Goal: Information Seeking & Learning: Learn about a topic

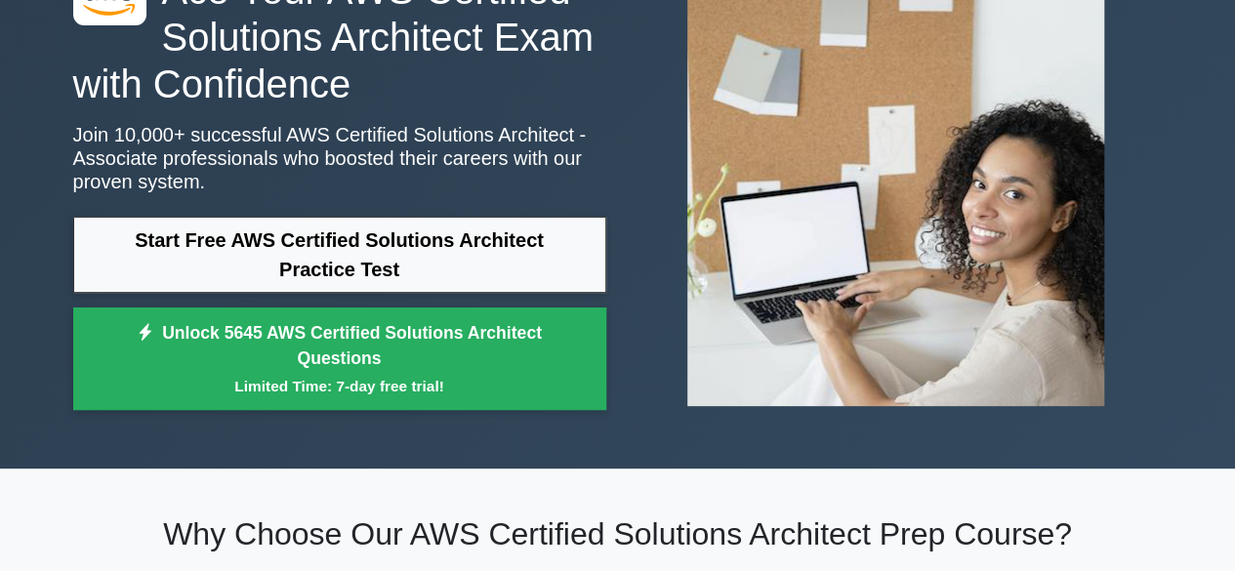
scroll to position [145, 0]
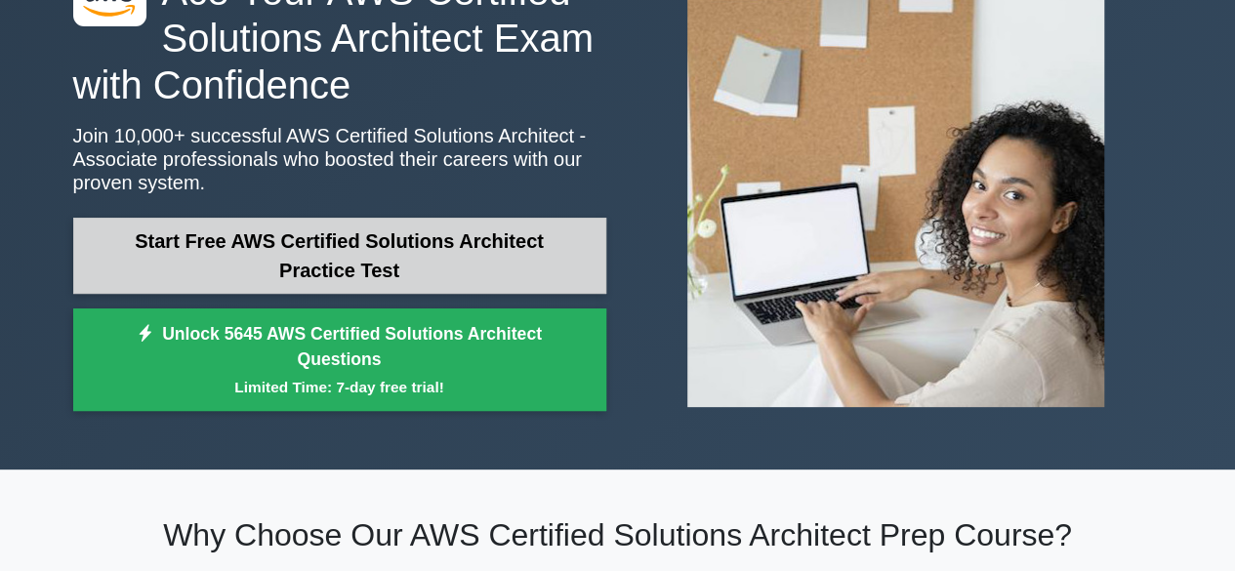
click at [436, 259] on link "Start Free AWS Certified Solutions Architect Practice Test" at bounding box center [339, 256] width 533 height 76
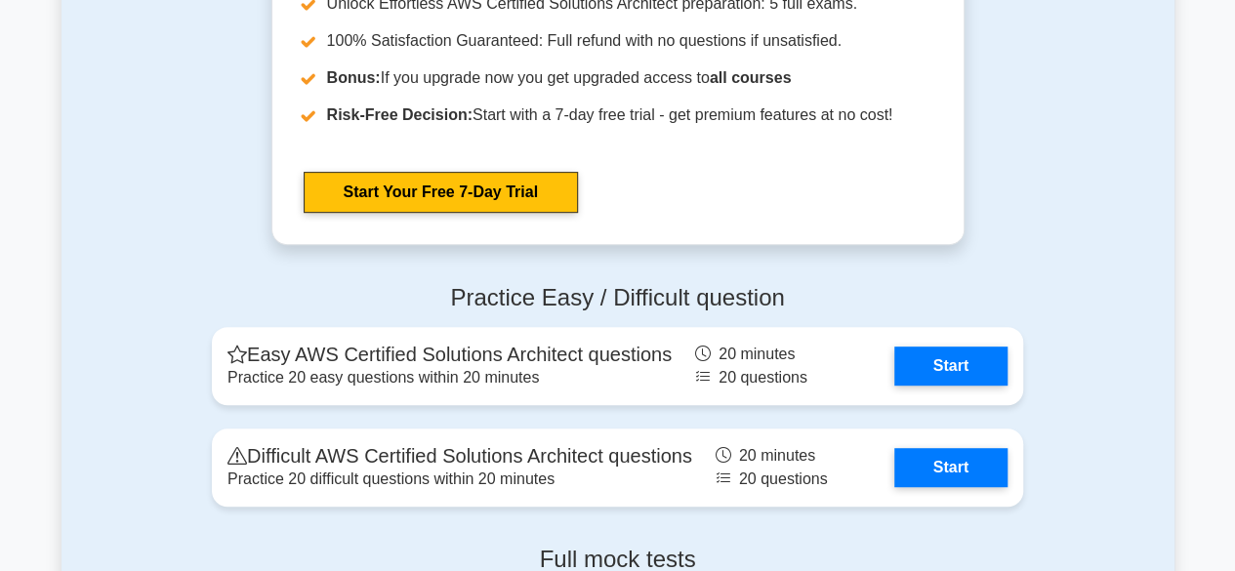
scroll to position [4050, 0]
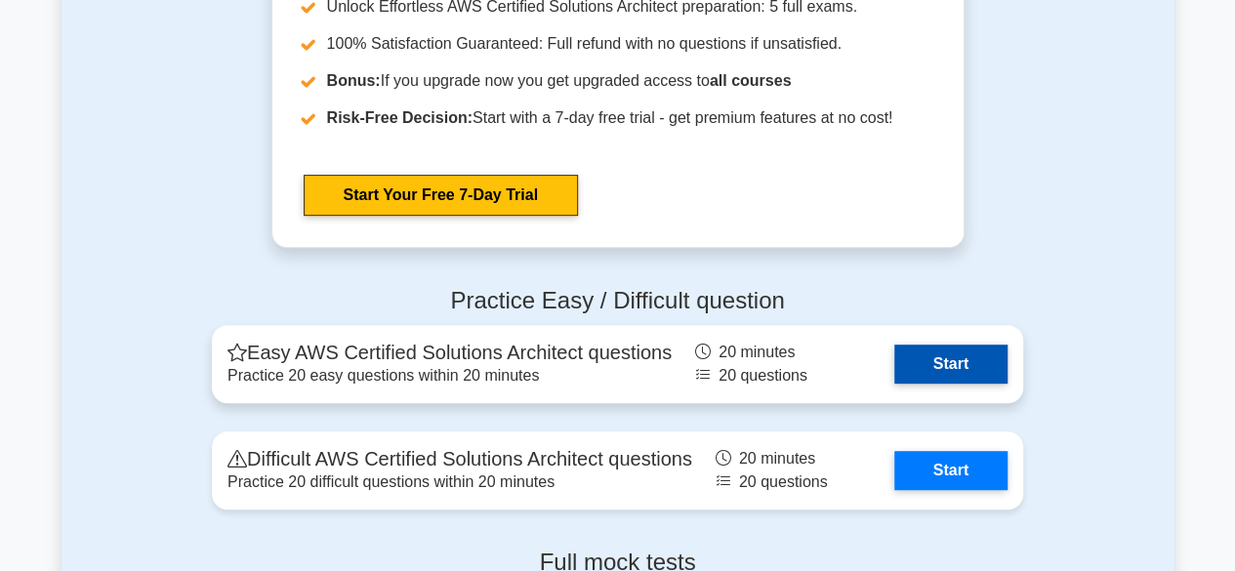
click at [904, 362] on link "Start" at bounding box center [951, 364] width 113 height 39
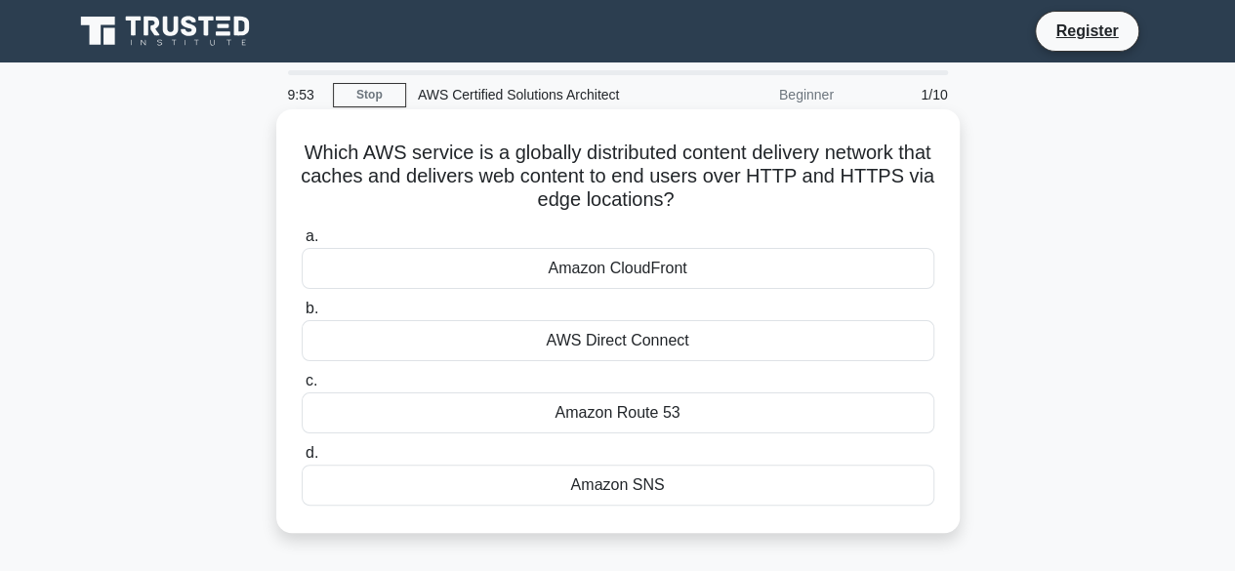
click at [675, 271] on div "Amazon CloudFront" at bounding box center [618, 268] width 633 height 41
click at [302, 243] on input "a. Amazon CloudFront" at bounding box center [302, 236] width 0 height 13
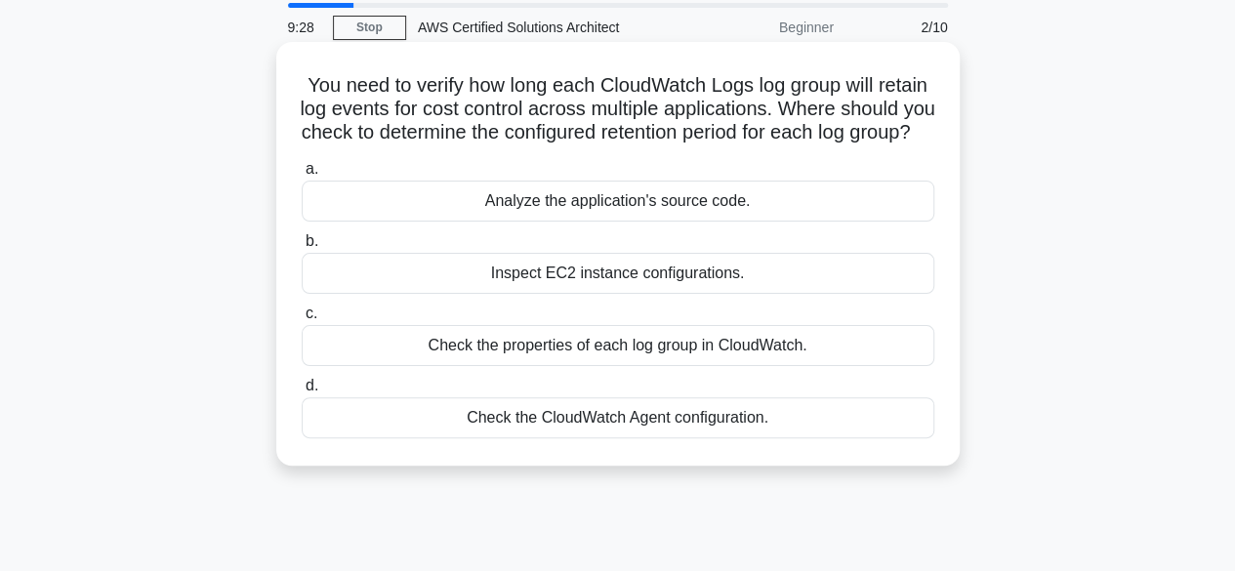
scroll to position [68, 0]
click at [594, 365] on div "Check the properties of each log group in CloudWatch." at bounding box center [618, 344] width 633 height 41
click at [302, 319] on input "c. Check the properties of each log group in CloudWatch." at bounding box center [302, 313] width 0 height 13
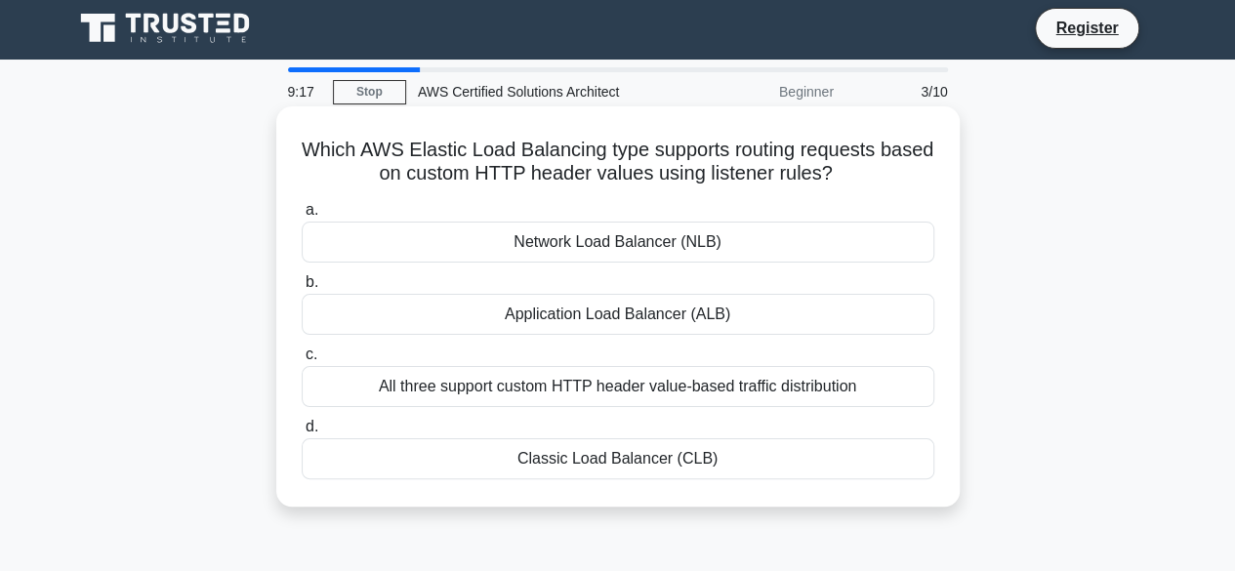
scroll to position [0, 0]
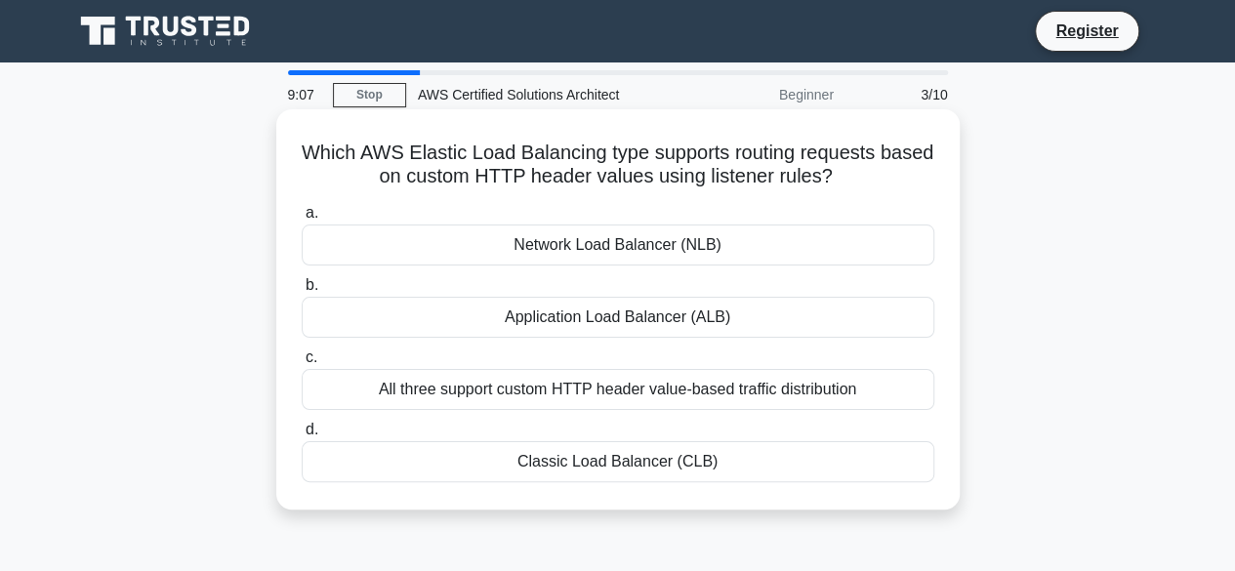
click at [631, 317] on div "Application Load Balancer (ALB)" at bounding box center [618, 317] width 633 height 41
click at [302, 292] on input "b. Application Load Balancer (ALB)" at bounding box center [302, 285] width 0 height 13
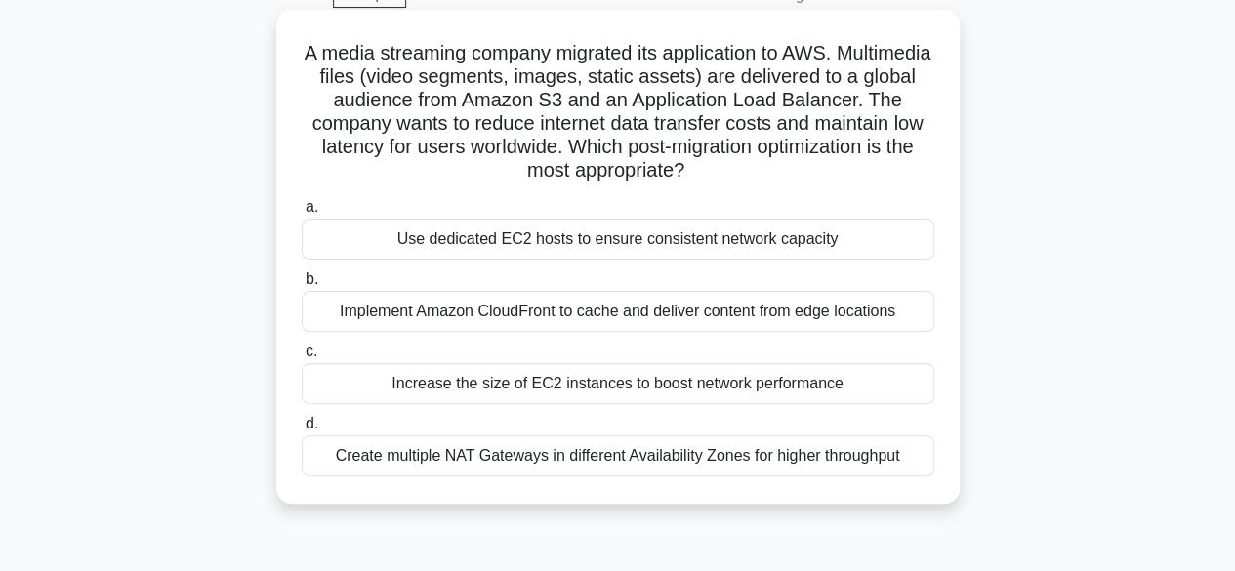
scroll to position [102, 0]
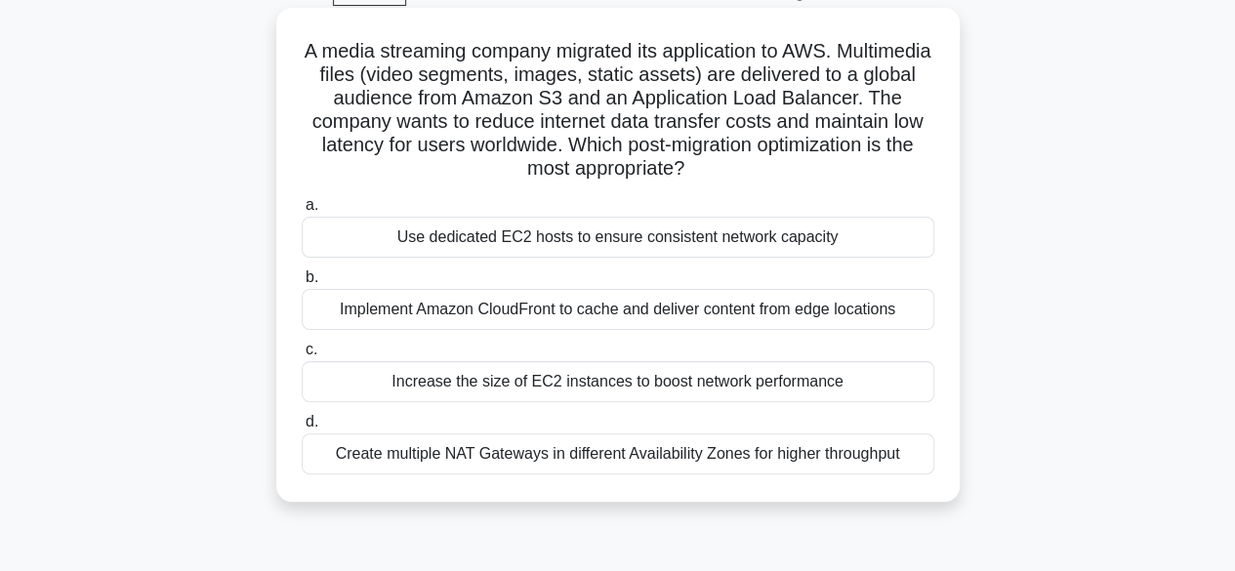
click at [698, 249] on div "Use dedicated EC2 hosts to ensure consistent network capacity" at bounding box center [618, 237] width 633 height 41
click at [302, 212] on input "a. Use dedicated EC2 hosts to ensure consistent network capacity" at bounding box center [302, 205] width 0 height 13
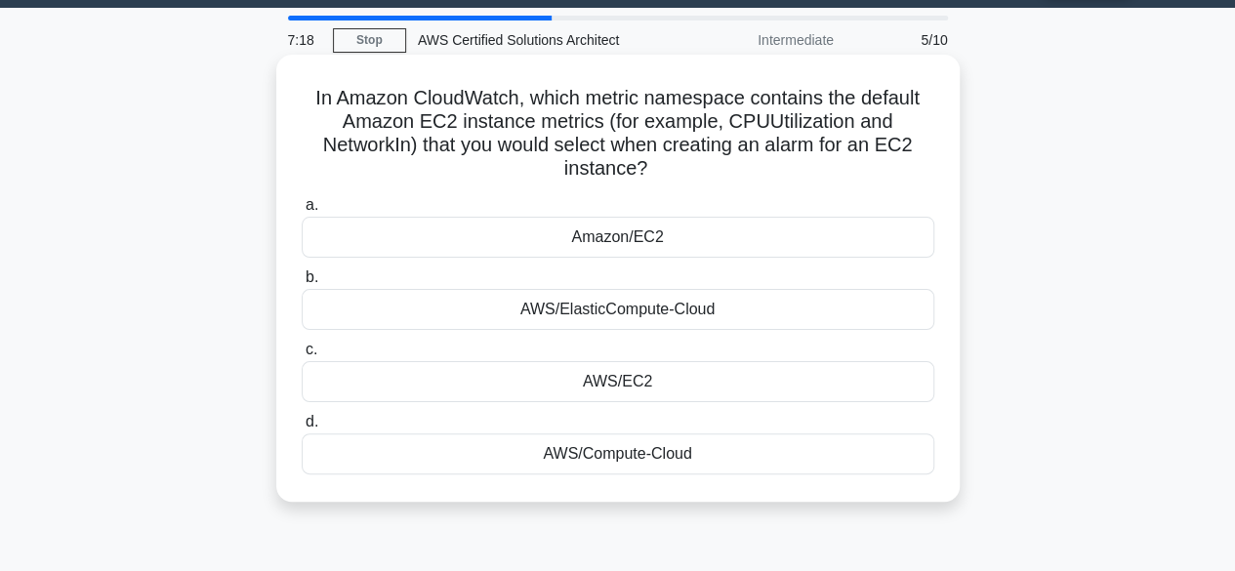
scroll to position [56, 0]
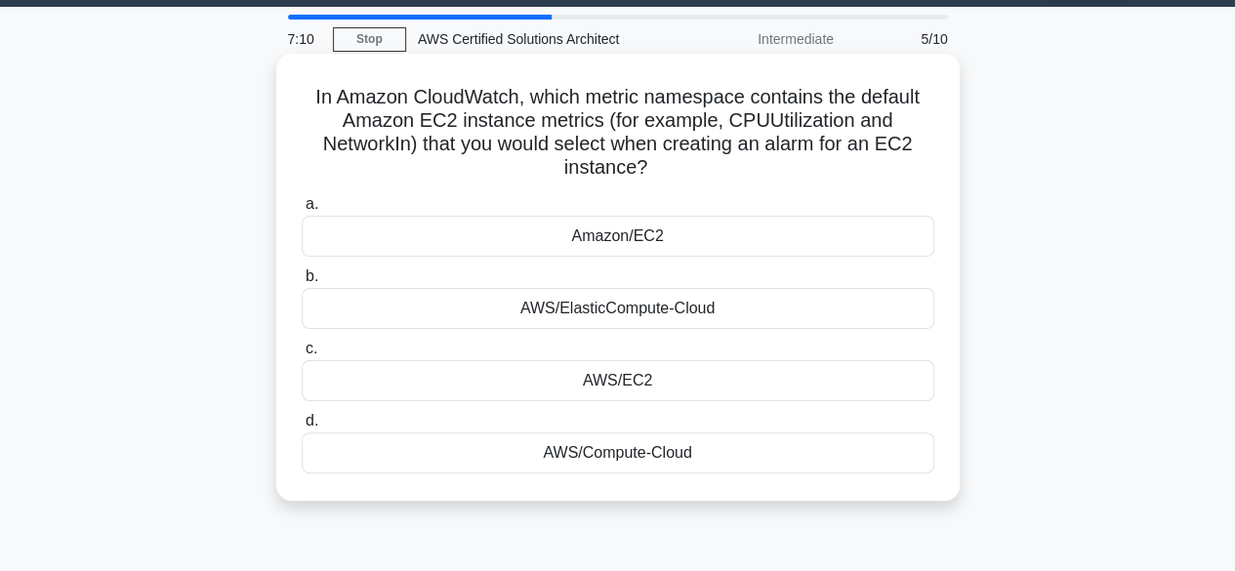
click at [644, 251] on div "Amazon/EC2" at bounding box center [618, 236] width 633 height 41
click at [302, 211] on input "a. Amazon/EC2" at bounding box center [302, 204] width 0 height 13
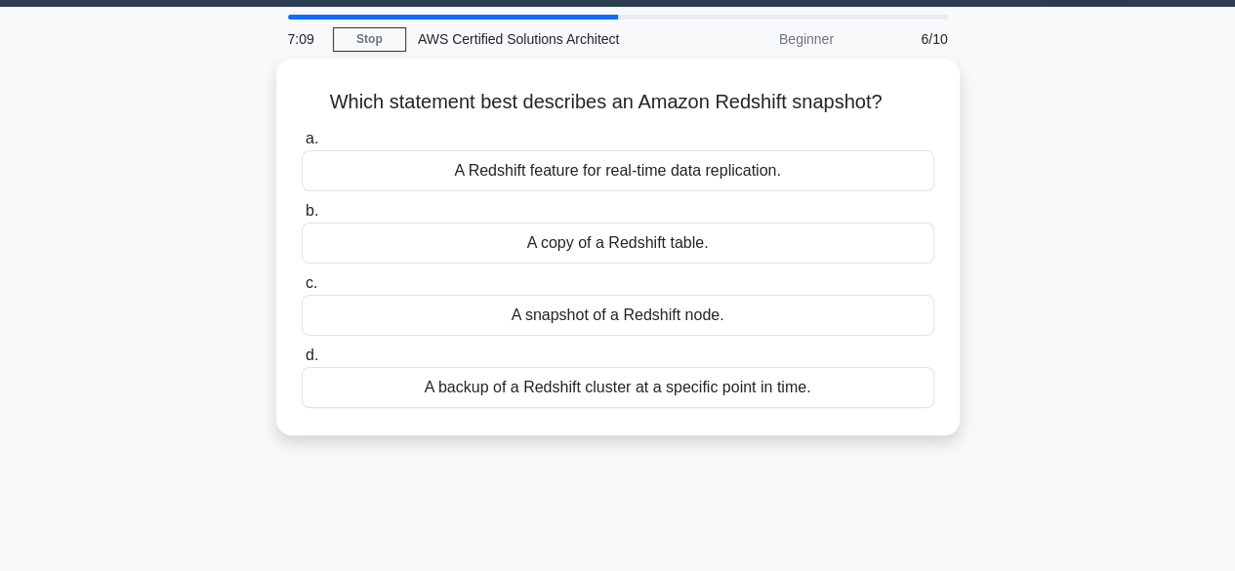
scroll to position [0, 0]
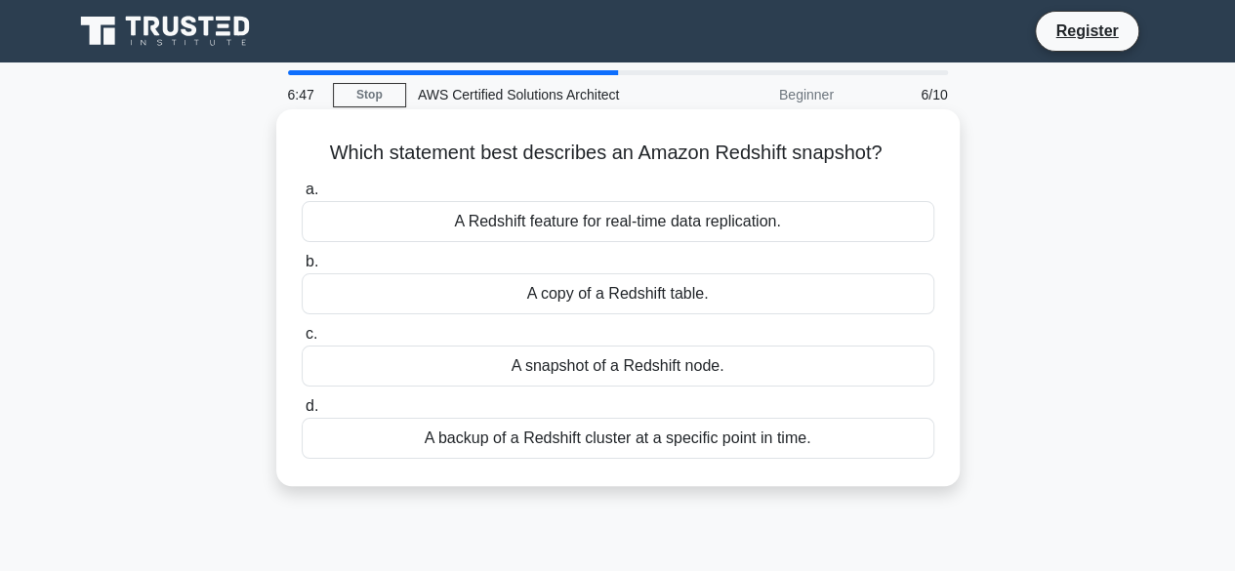
click at [560, 442] on div "A backup of a Redshift cluster at a specific point in time." at bounding box center [618, 438] width 633 height 41
click at [302, 413] on input "d. A backup of a Redshift cluster at a specific point in time." at bounding box center [302, 406] width 0 height 13
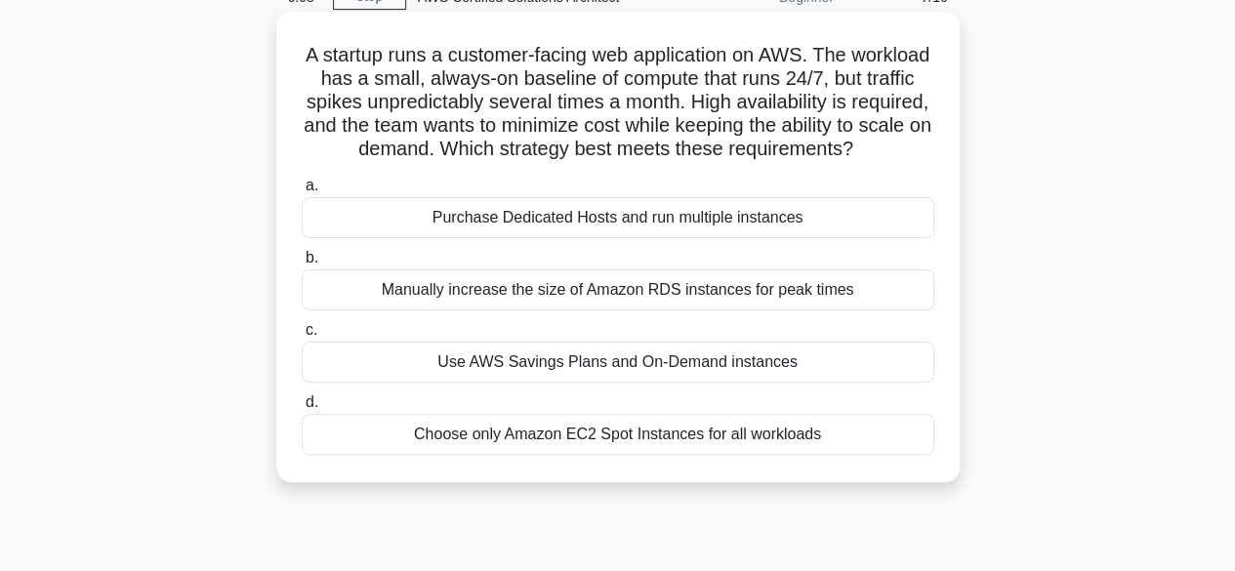
scroll to position [99, 0]
click at [617, 237] on div "Purchase Dedicated Hosts and run multiple instances" at bounding box center [618, 216] width 633 height 41
click at [302, 191] on input "a. Purchase Dedicated Hosts and run multiple instances" at bounding box center [302, 185] width 0 height 13
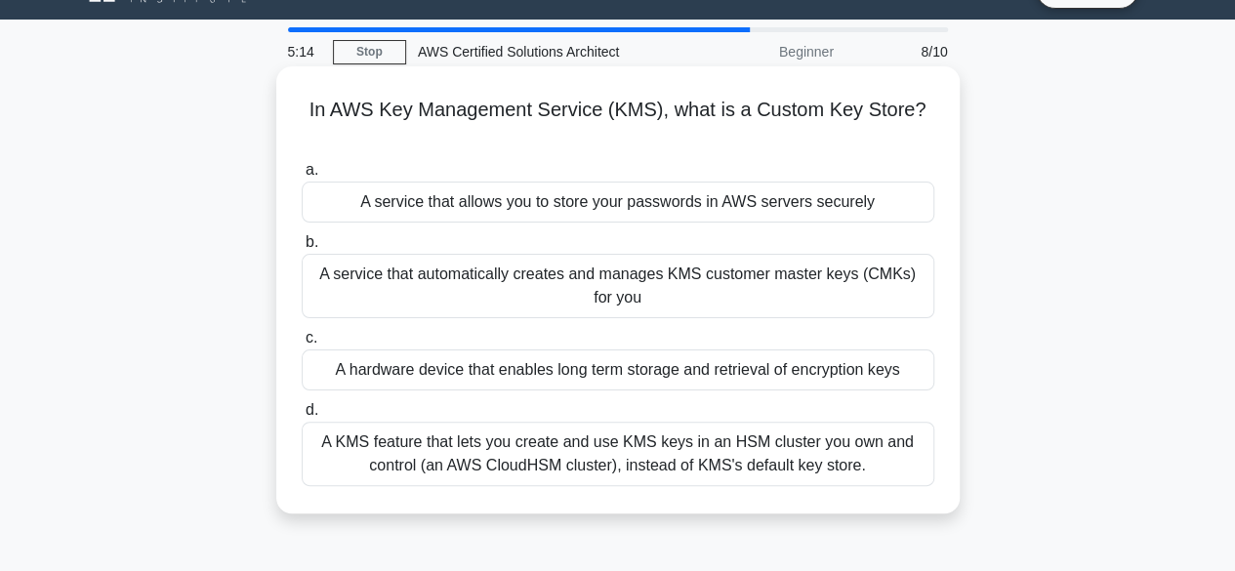
scroll to position [48, 0]
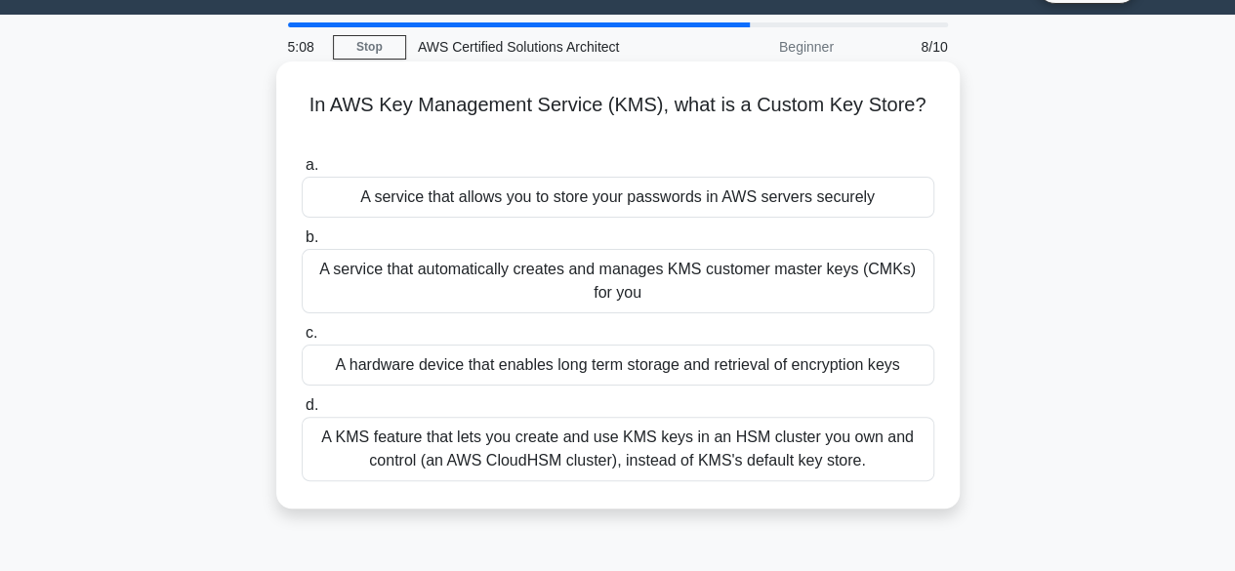
click at [776, 282] on div "A service that automatically creates and manages KMS customer master keys (CMKs…" at bounding box center [618, 281] width 633 height 64
click at [302, 244] on input "b. A service that automatically creates and manages KMS customer master keys (C…" at bounding box center [302, 237] width 0 height 13
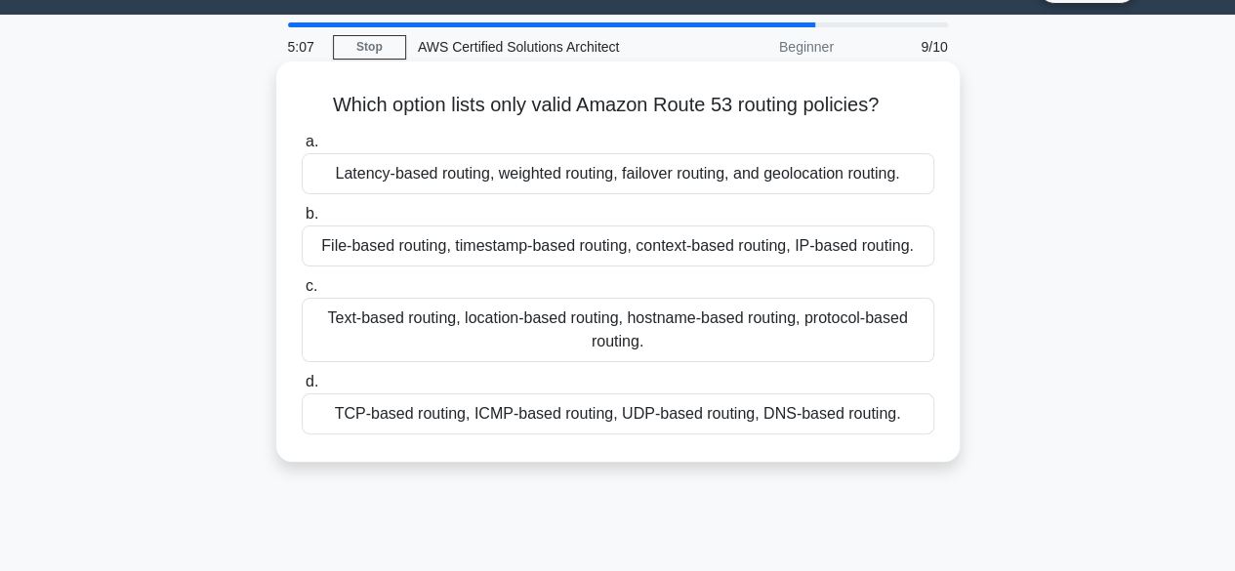
scroll to position [0, 0]
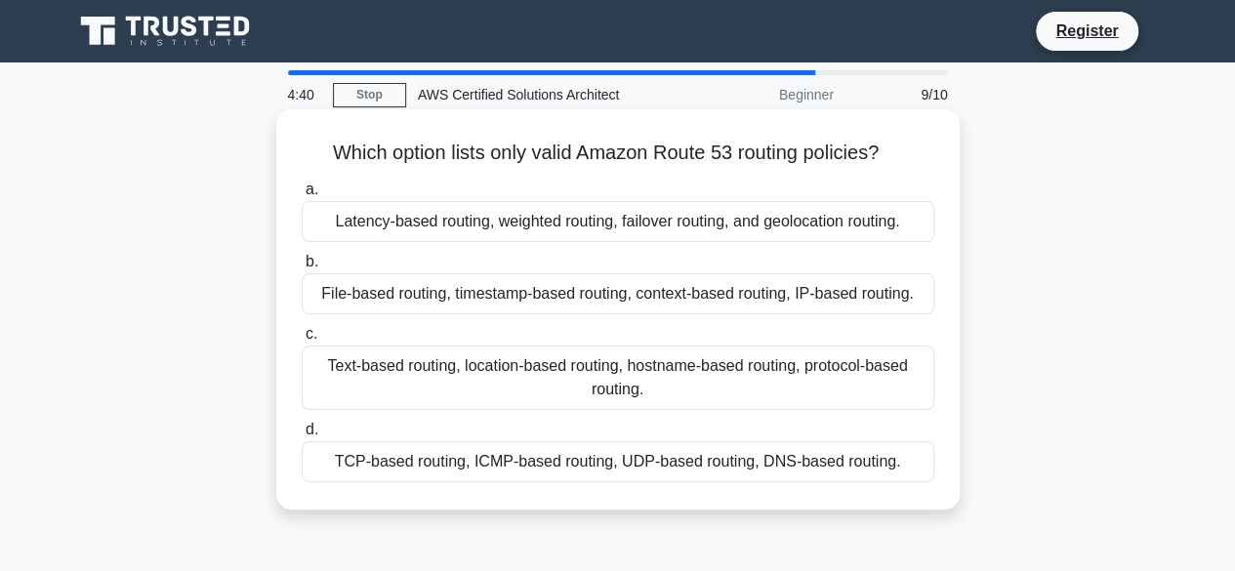
click at [555, 465] on div "TCP-based routing, ICMP-based routing, UDP-based routing, DNS-based routing." at bounding box center [618, 461] width 633 height 41
click at [302, 437] on input "d. TCP-based routing, ICMP-based routing, UDP-based routing, DNS-based routing." at bounding box center [302, 430] width 0 height 13
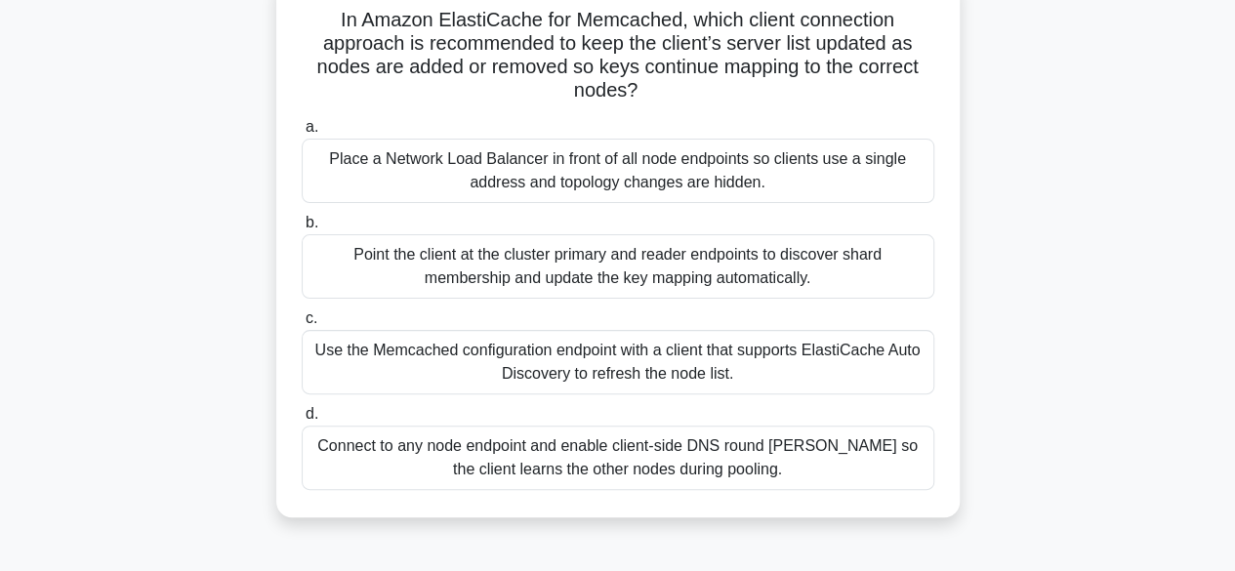
scroll to position [134, 0]
click at [607, 460] on div "Connect to any node endpoint and enable client-side DNS round robin so the clie…" at bounding box center [618, 457] width 633 height 64
click at [302, 420] on input "d. Connect to any node endpoint and enable client-side DNS round robin so the c…" at bounding box center [302, 413] width 0 height 13
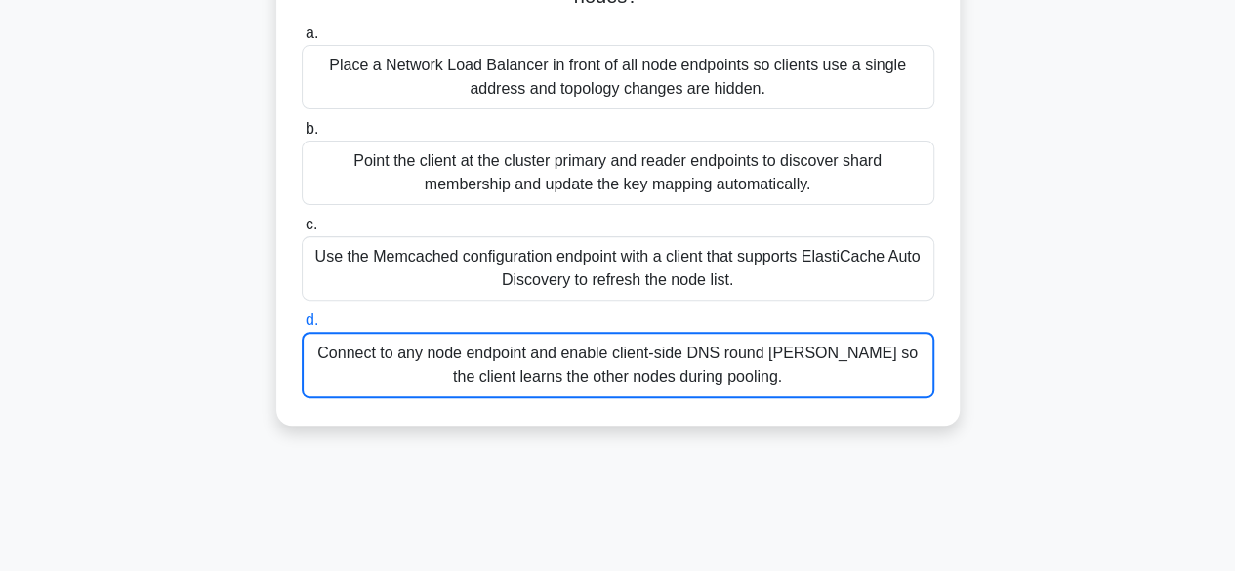
scroll to position [228, 0]
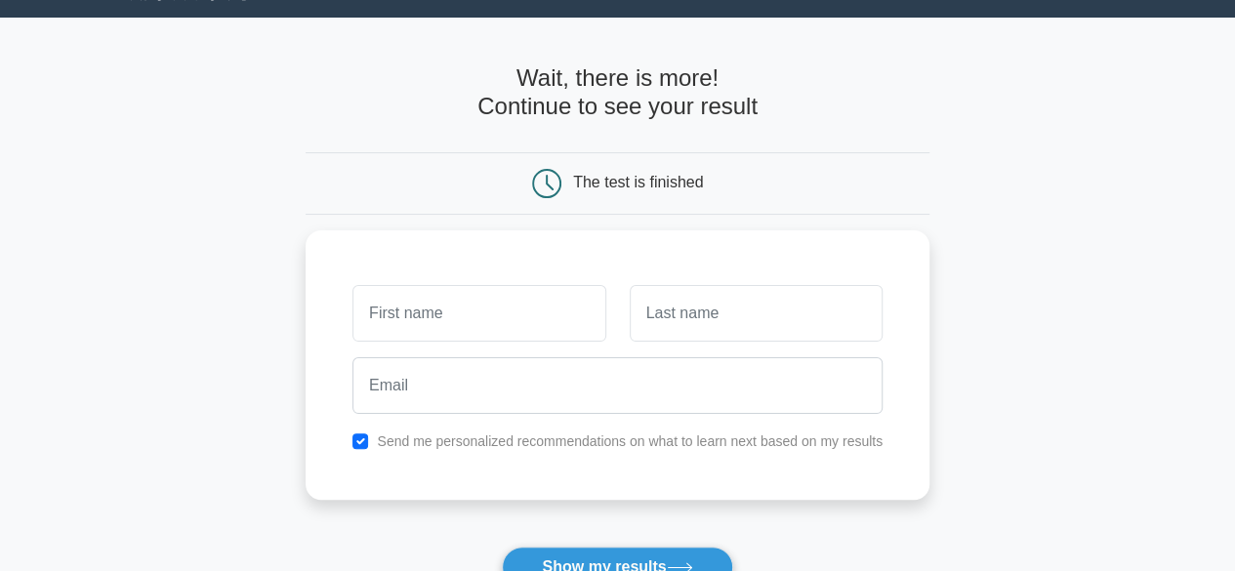
scroll to position [67, 0]
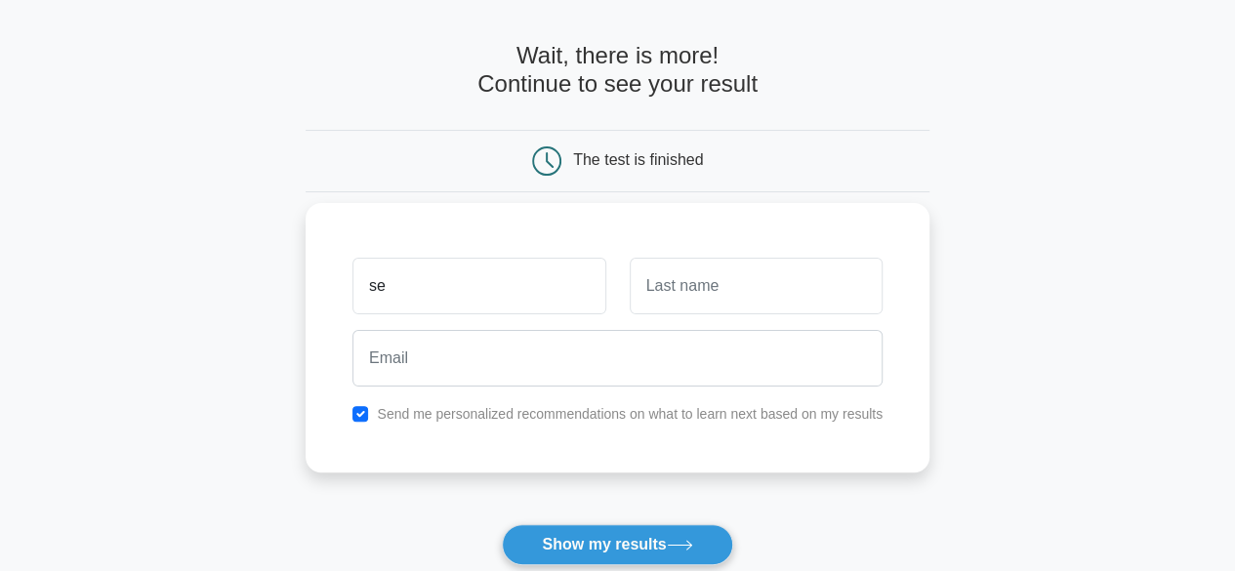
type input "s"
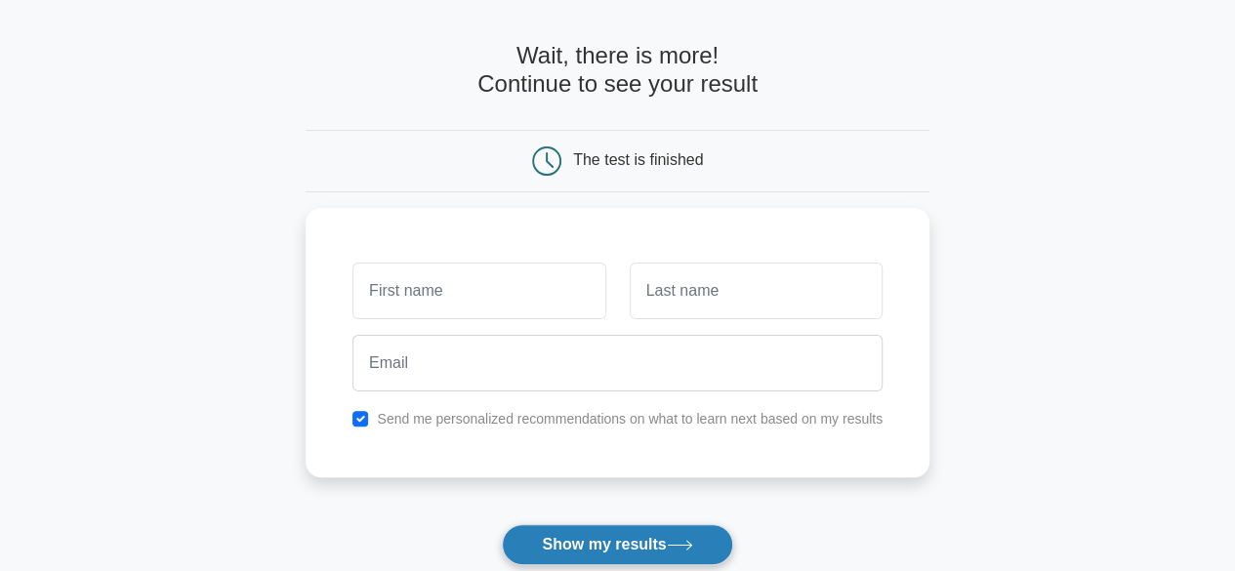
click at [598, 533] on button "Show my results" at bounding box center [617, 544] width 230 height 41
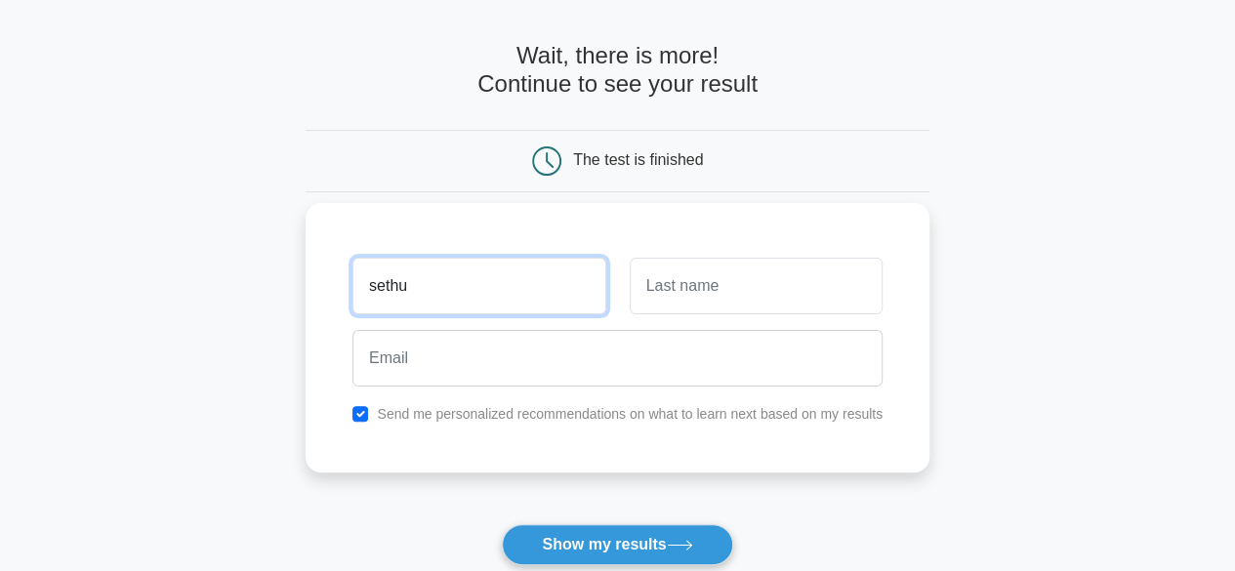
type input "sethu"
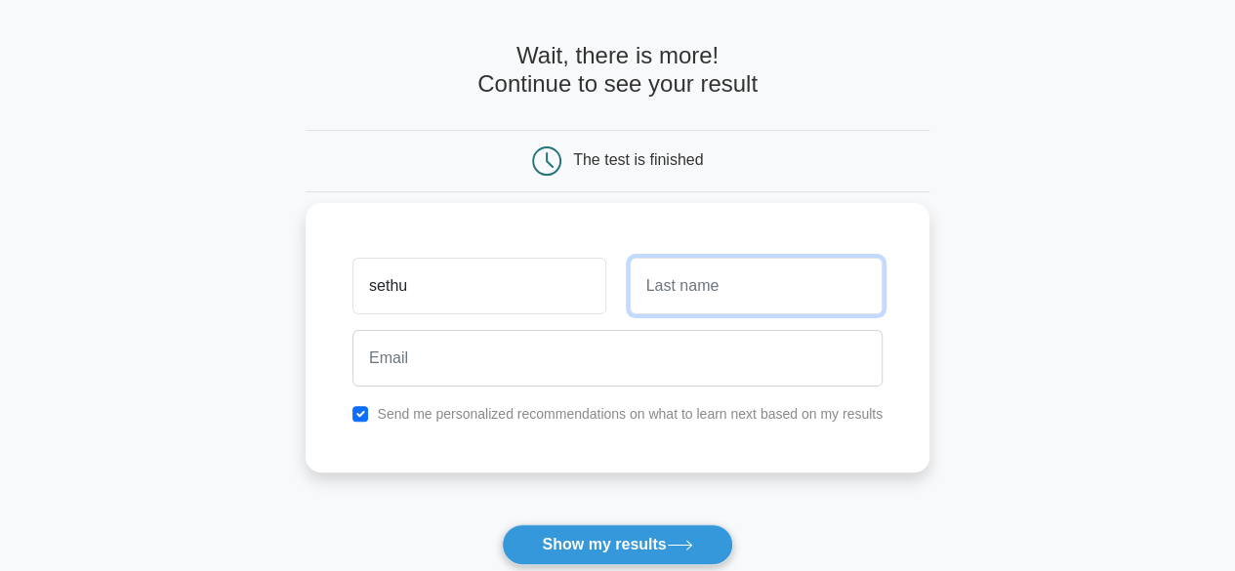
click at [693, 287] on input "text" at bounding box center [756, 286] width 253 height 57
type input "Raj"
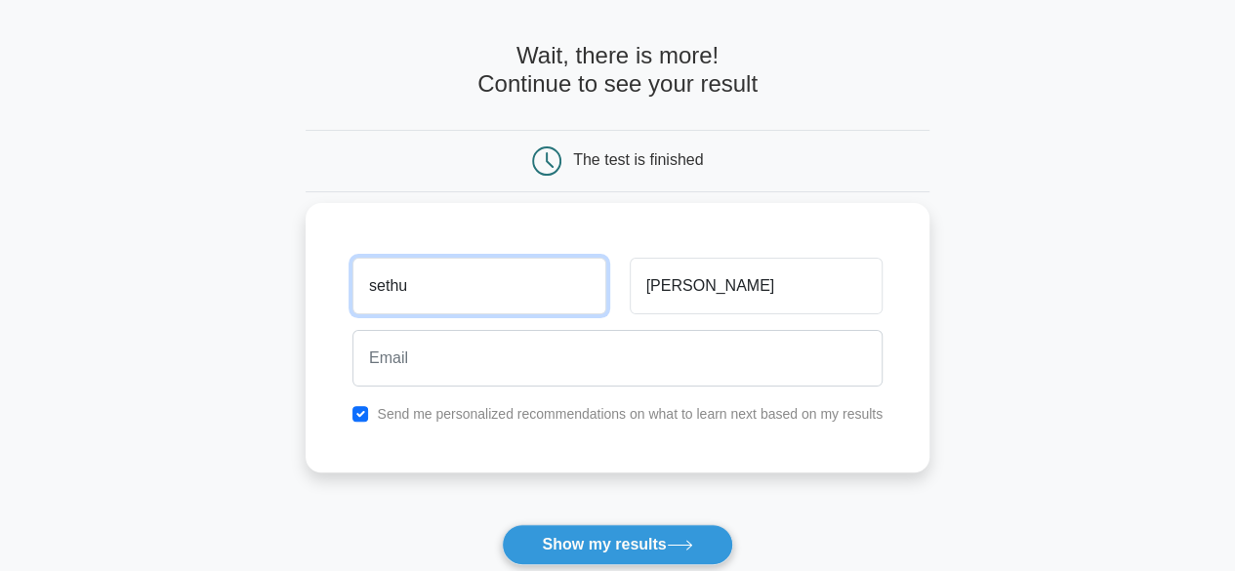
click at [376, 287] on input "sethu" at bounding box center [479, 286] width 253 height 57
type input "Sethu"
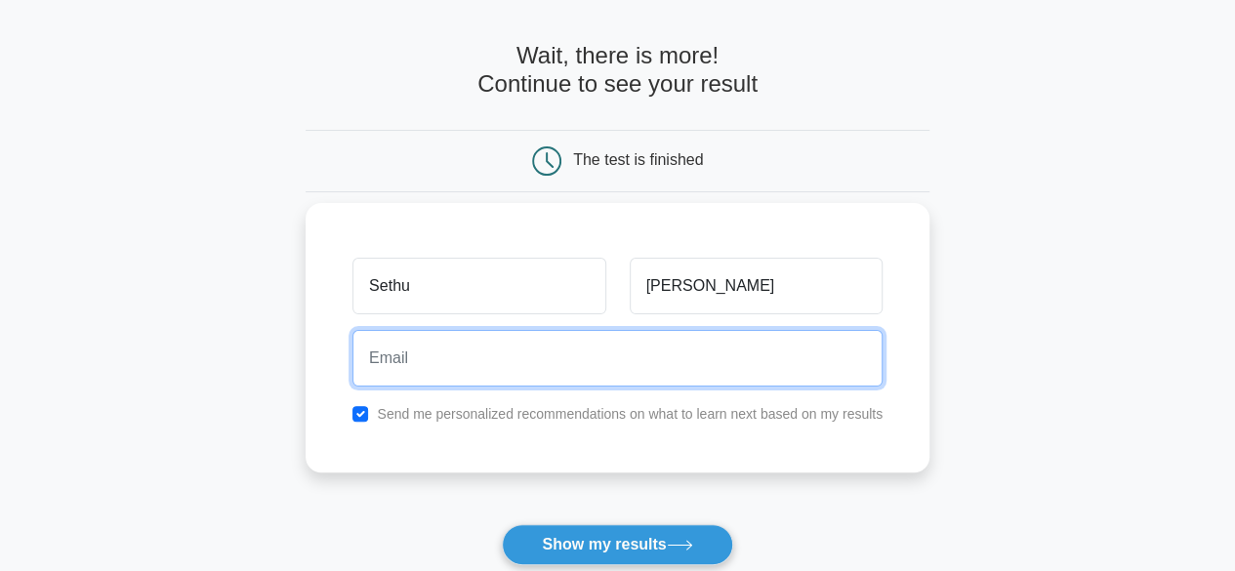
click at [375, 358] on input "email" at bounding box center [618, 358] width 530 height 57
type input "sethurajjegathees@gmail.com"
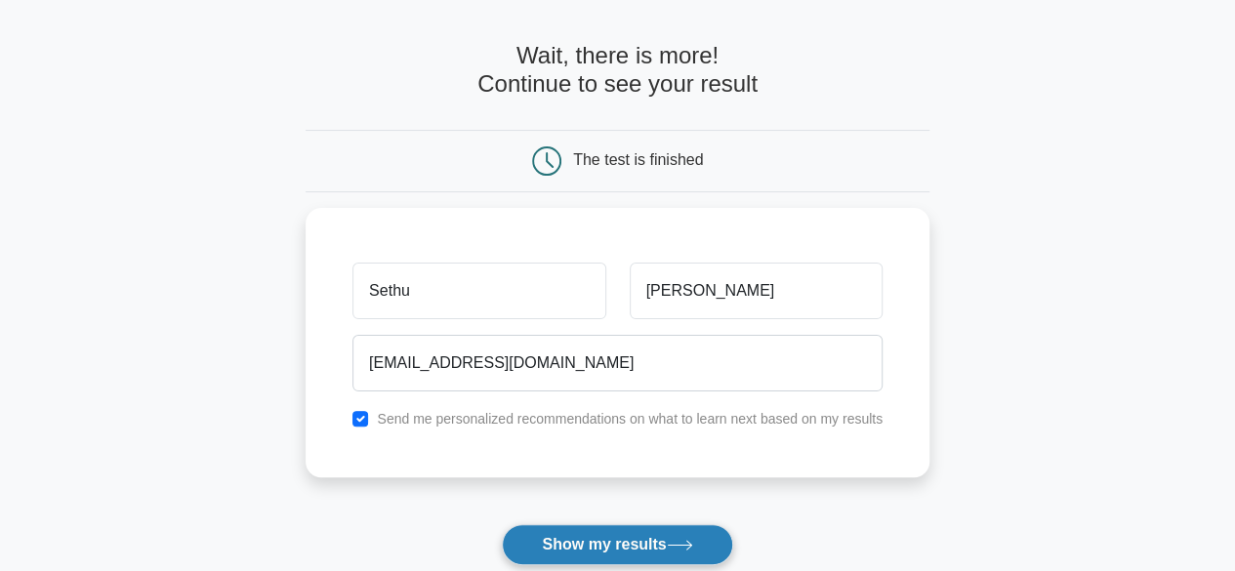
click at [584, 534] on button "Show my results" at bounding box center [617, 544] width 230 height 41
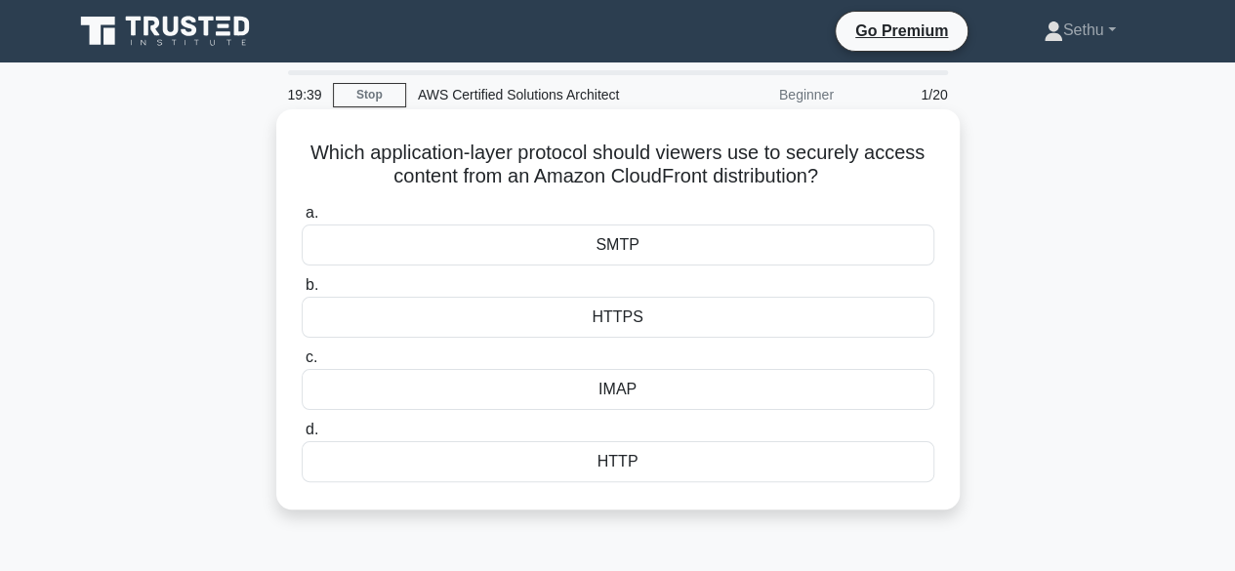
click at [604, 320] on div "HTTPS" at bounding box center [618, 317] width 633 height 41
click at [302, 292] on input "b. HTTPS" at bounding box center [302, 285] width 0 height 13
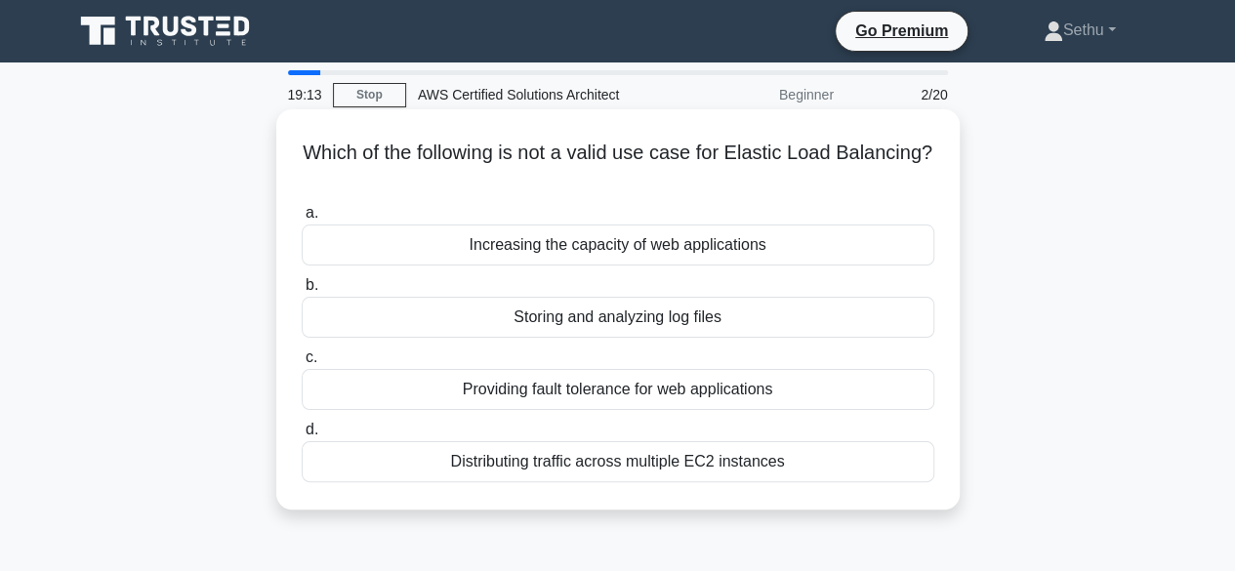
click at [598, 325] on div "Storing and analyzing log files" at bounding box center [618, 317] width 633 height 41
click at [302, 292] on input "b. Storing and analyzing log files" at bounding box center [302, 285] width 0 height 13
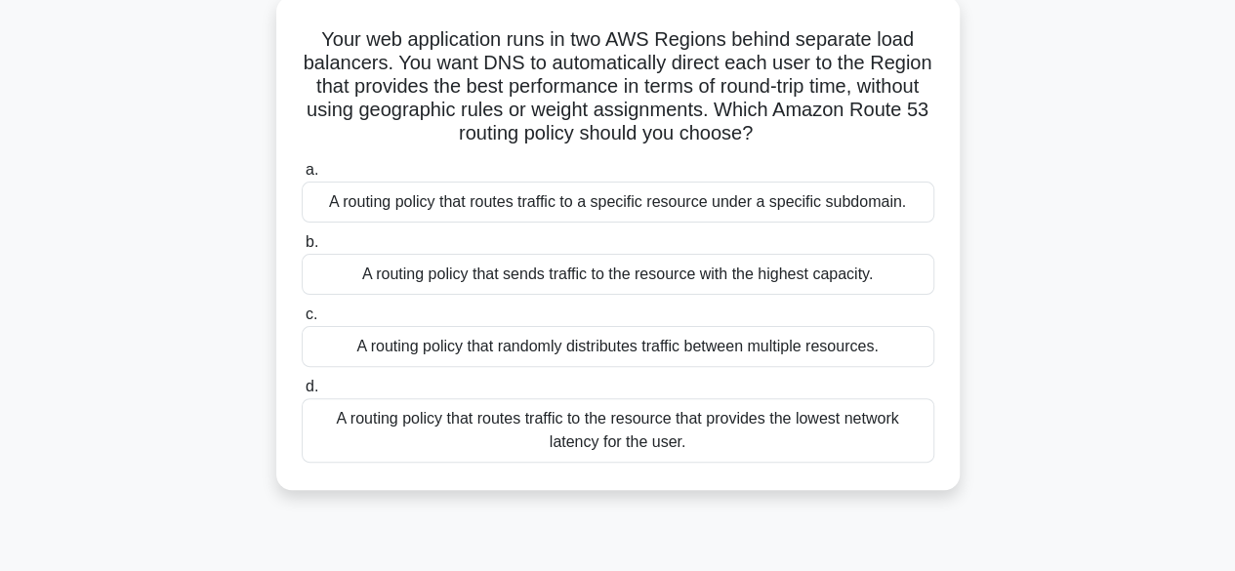
scroll to position [114, 0]
click at [655, 440] on div "A routing policy that routes traffic to the resource that provides the lowest n…" at bounding box center [618, 429] width 633 height 64
click at [302, 393] on input "d. A routing policy that routes traffic to the resource that provides the lowes…" at bounding box center [302, 386] width 0 height 13
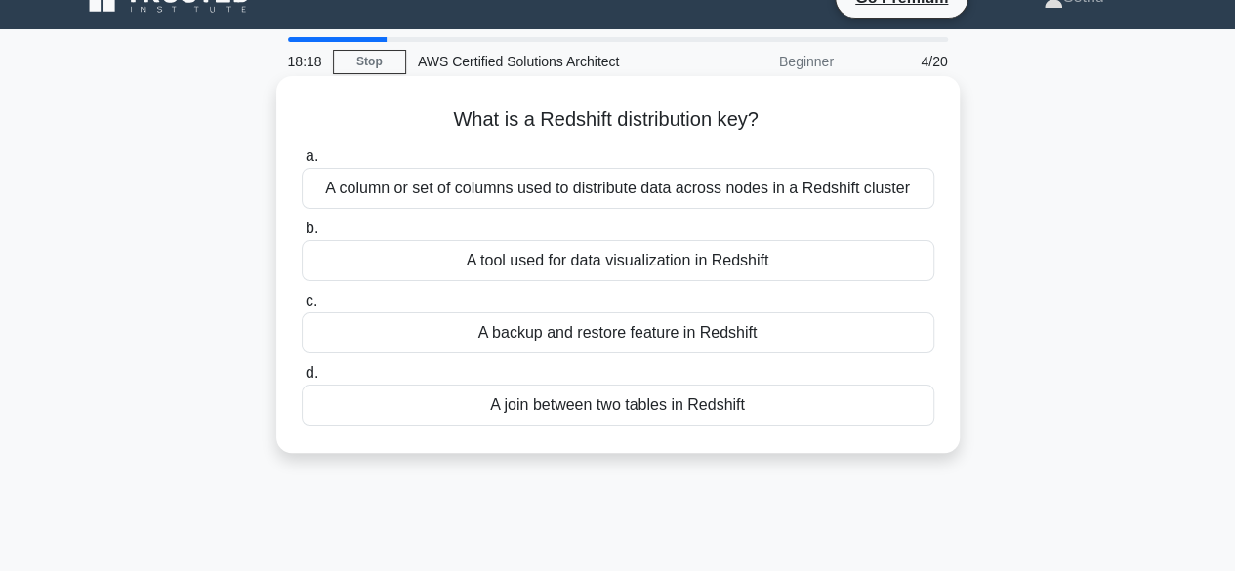
scroll to position [0, 0]
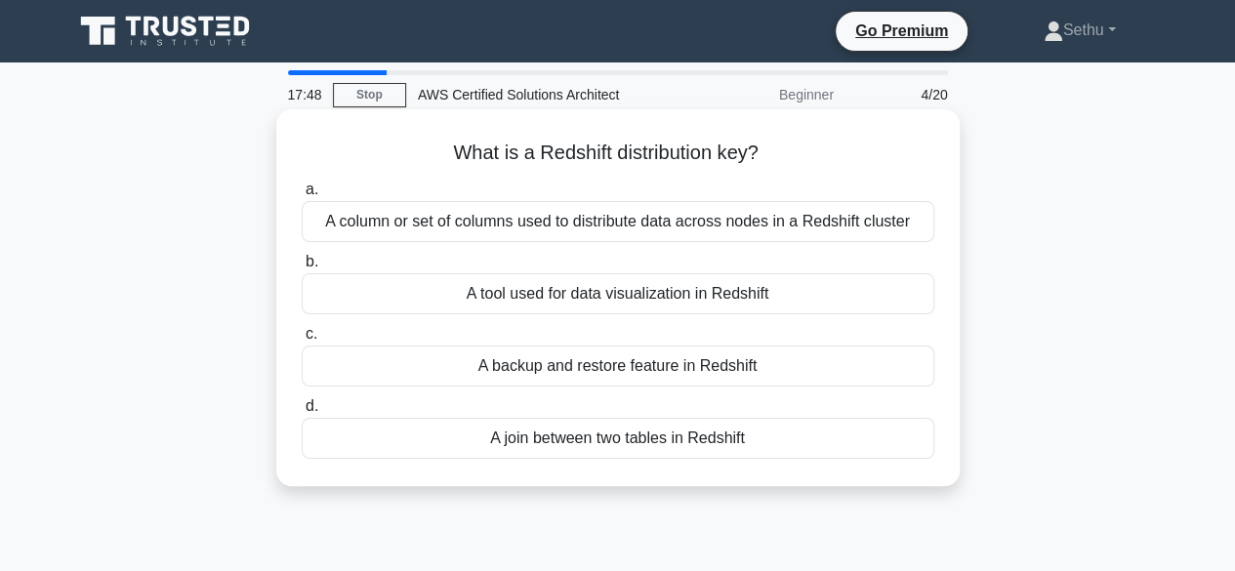
click at [650, 221] on div "A column or set of columns used to distribute data across nodes in a Redshift c…" at bounding box center [618, 221] width 633 height 41
click at [302, 196] on input "a. A column or set of columns used to distribute data across nodes in a Redshif…" at bounding box center [302, 190] width 0 height 13
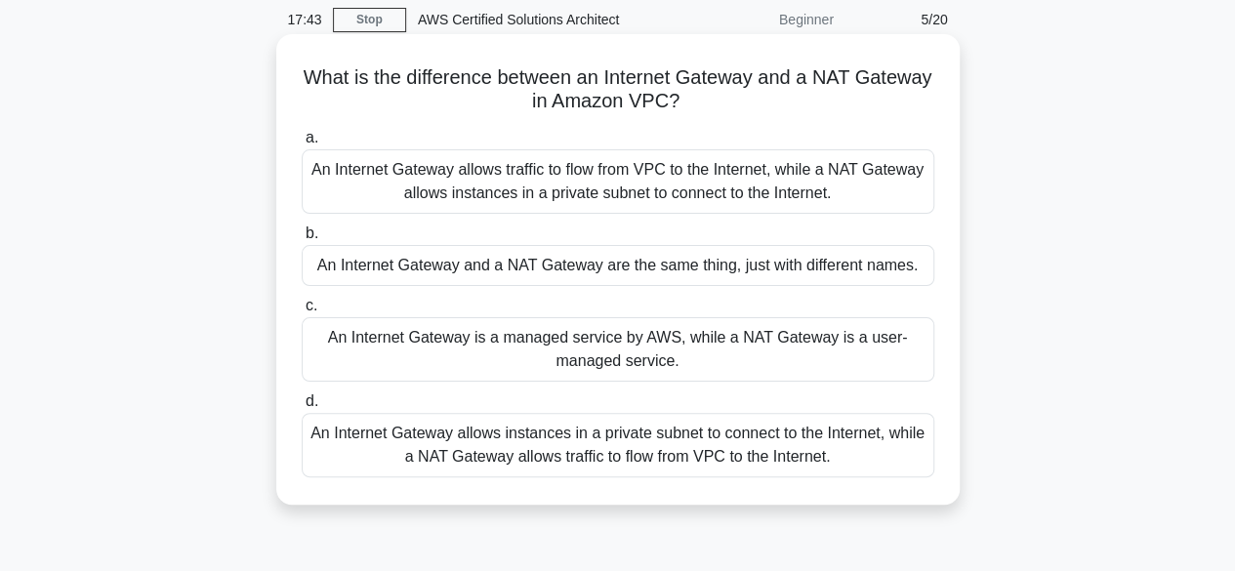
scroll to position [82, 0]
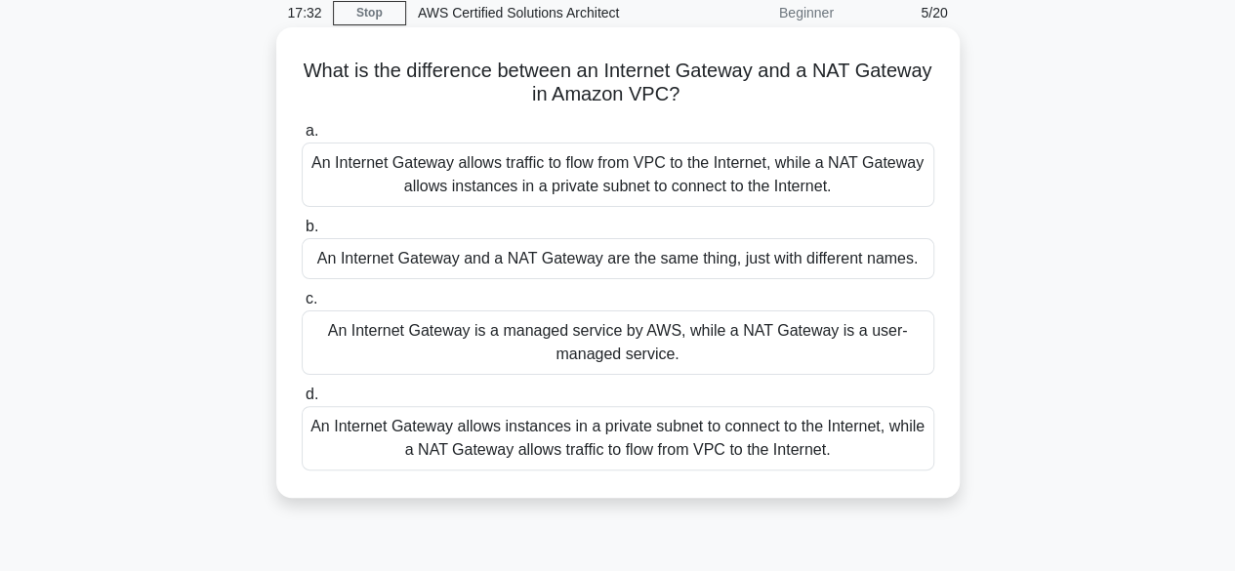
click at [637, 167] on div "An Internet Gateway allows traffic to flow from VPC to the Internet, while a NA…" at bounding box center [618, 175] width 633 height 64
click at [302, 138] on input "a. An Internet Gateway allows traffic to flow from VPC to the Internet, while a…" at bounding box center [302, 131] width 0 height 13
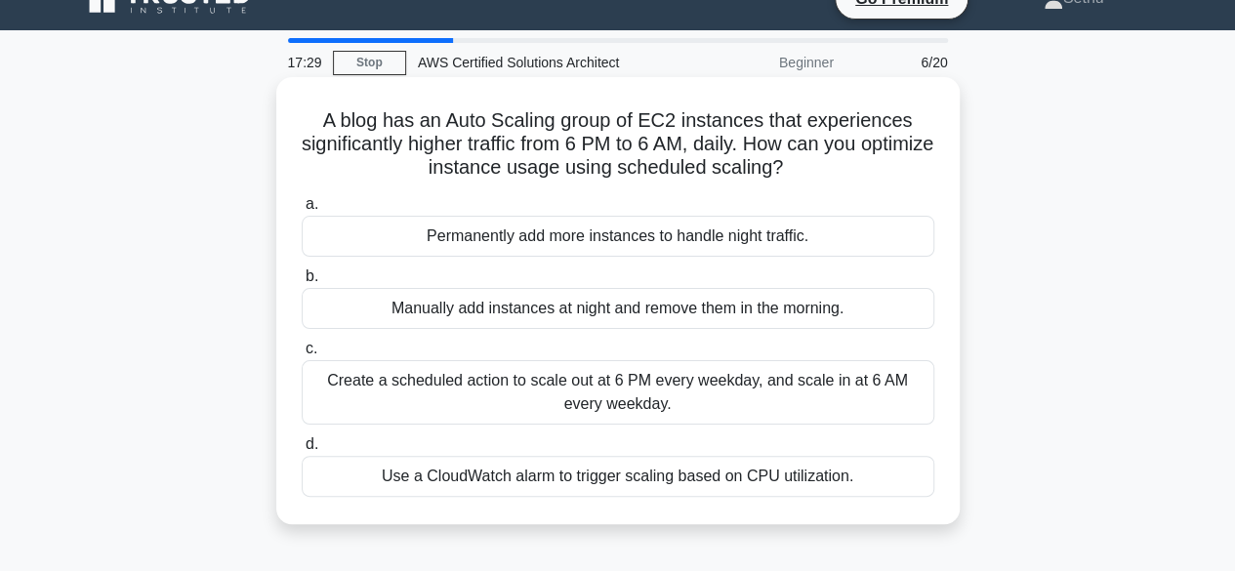
scroll to position [33, 0]
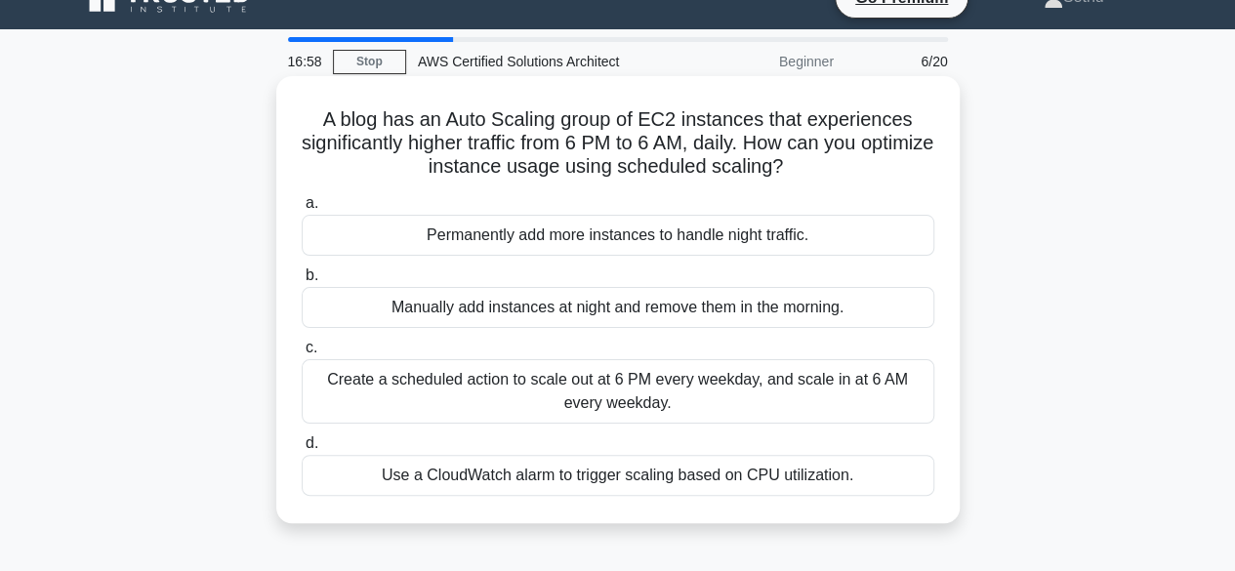
click at [565, 376] on div "Create a scheduled action to scale out at 6 PM every weekday, and scale in at 6…" at bounding box center [618, 391] width 633 height 64
click at [302, 355] on input "c. Create a scheduled action to scale out at 6 PM every weekday, and scale in a…" at bounding box center [302, 348] width 0 height 13
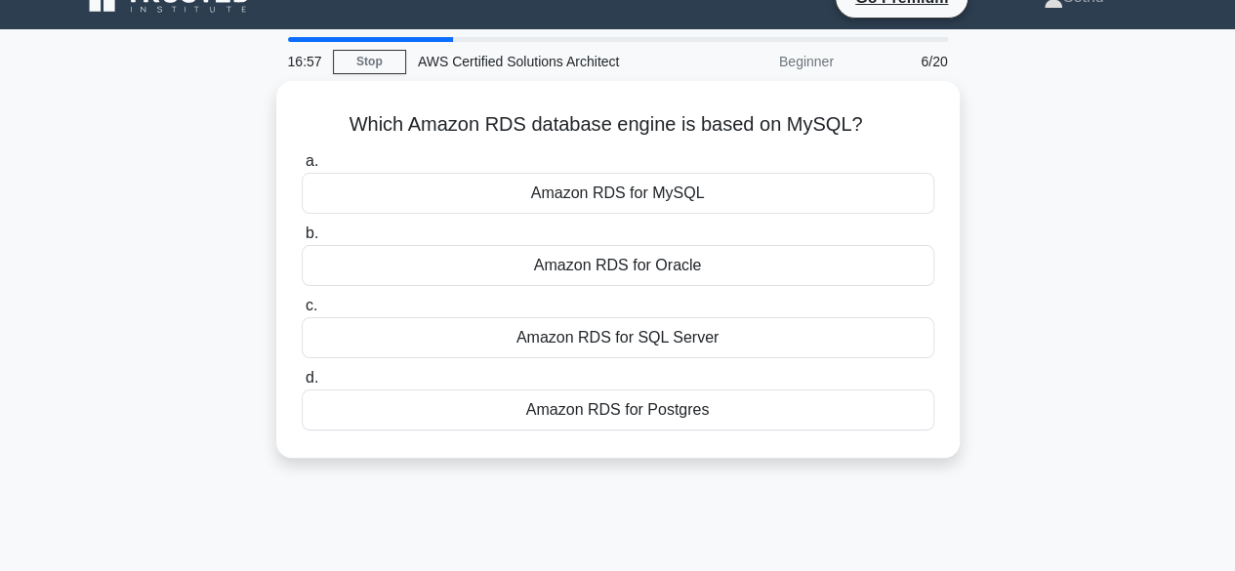
scroll to position [0, 0]
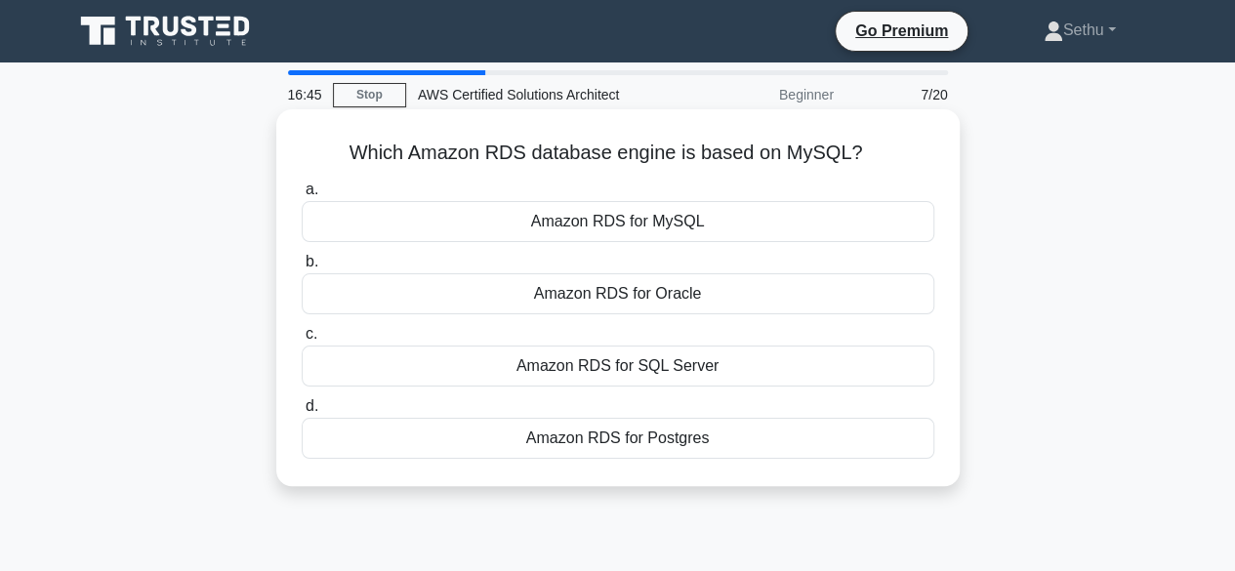
click at [633, 214] on div "Amazon RDS for MySQL" at bounding box center [618, 221] width 633 height 41
click at [302, 196] on input "a. Amazon RDS for MySQL" at bounding box center [302, 190] width 0 height 13
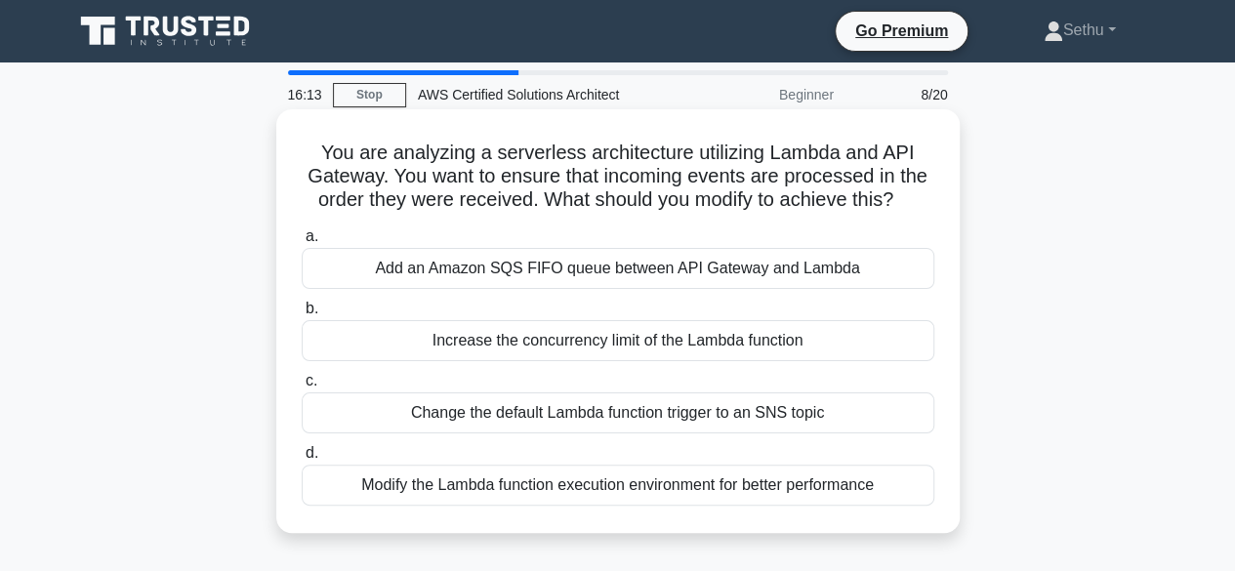
click at [737, 274] on div "Add an Amazon SQS FIFO queue between API Gateway and Lambda" at bounding box center [618, 268] width 633 height 41
click at [302, 243] on input "a. Add an Amazon SQS FIFO queue between API Gateway and Lambda" at bounding box center [302, 236] width 0 height 13
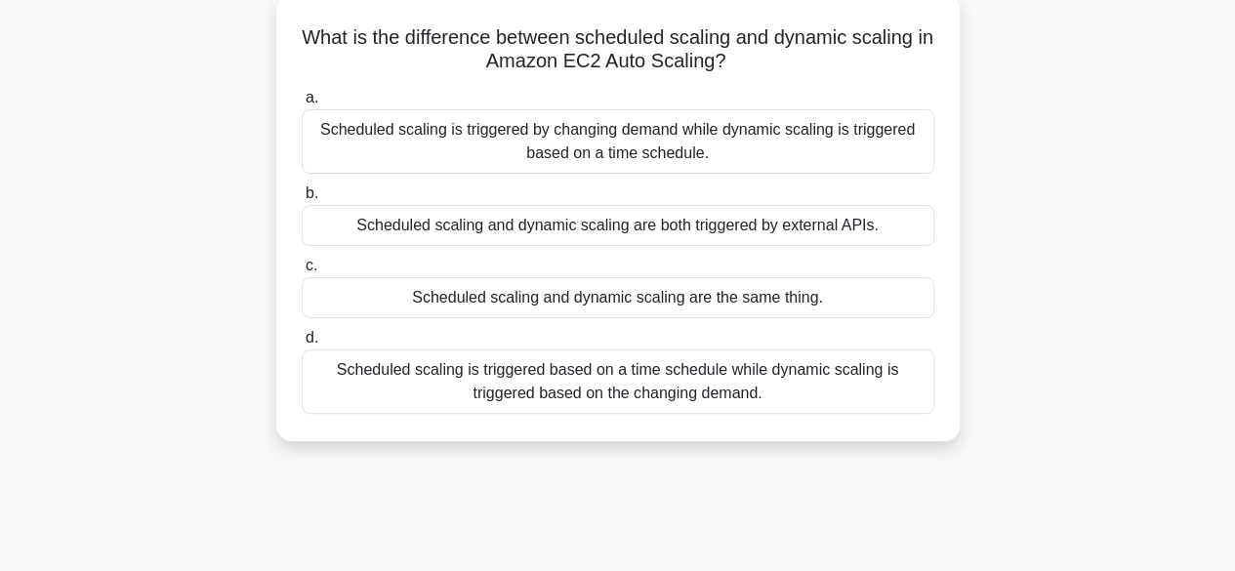
scroll to position [117, 0]
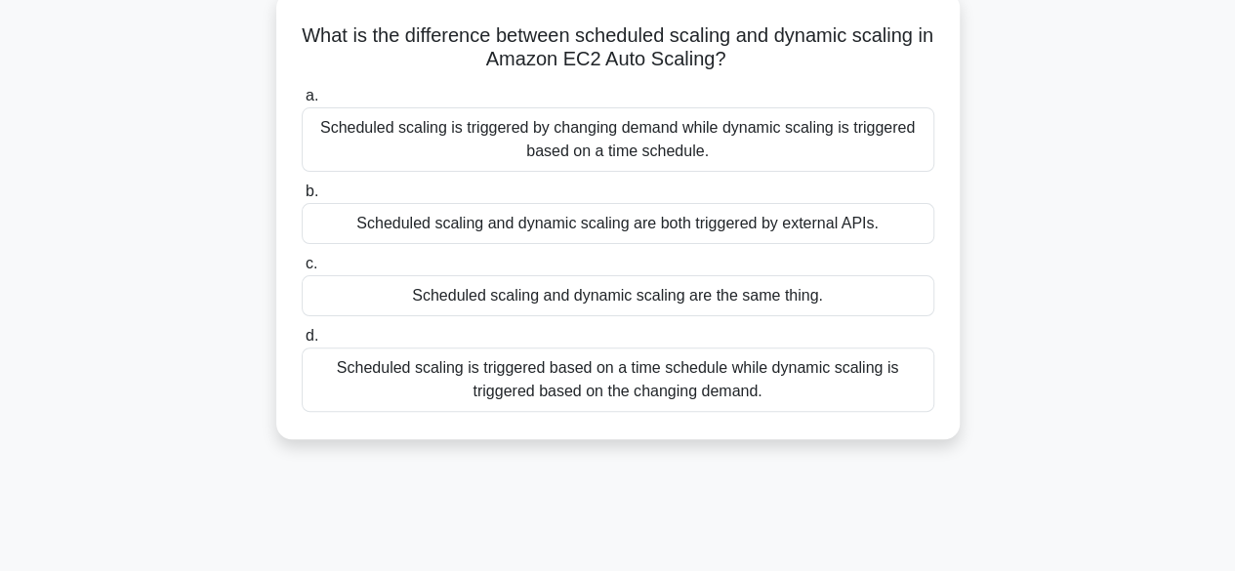
click at [772, 378] on div "Scheduled scaling is triggered based on a time schedule while dynamic scaling i…" at bounding box center [618, 380] width 633 height 64
click at [302, 343] on input "d. Scheduled scaling is triggered based on a time schedule while dynamic scalin…" at bounding box center [302, 336] width 0 height 13
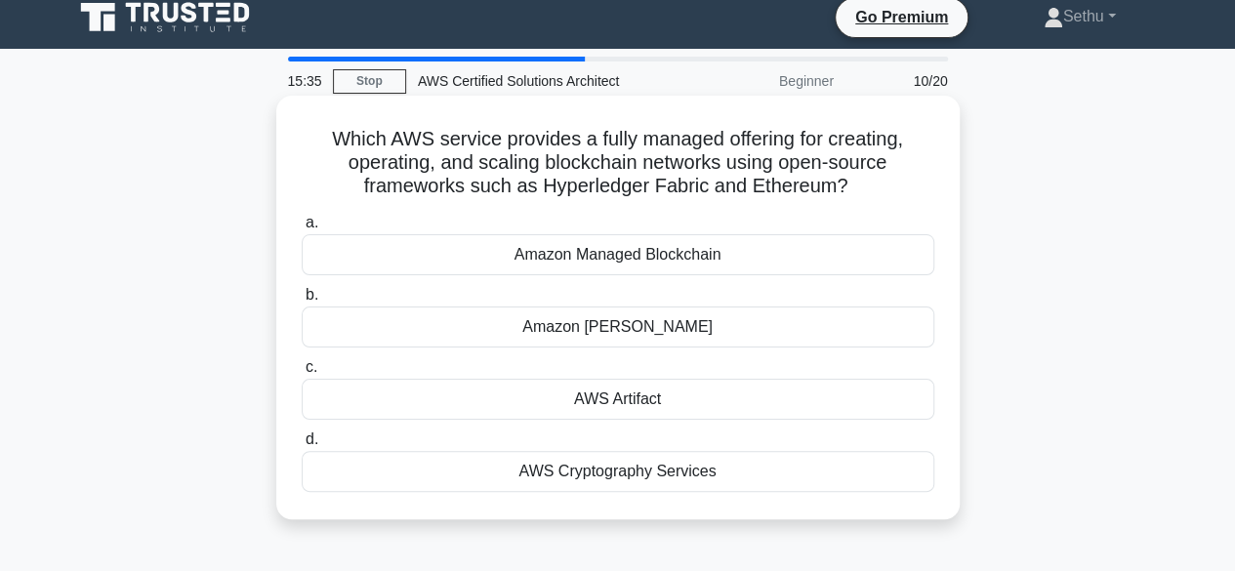
scroll to position [0, 0]
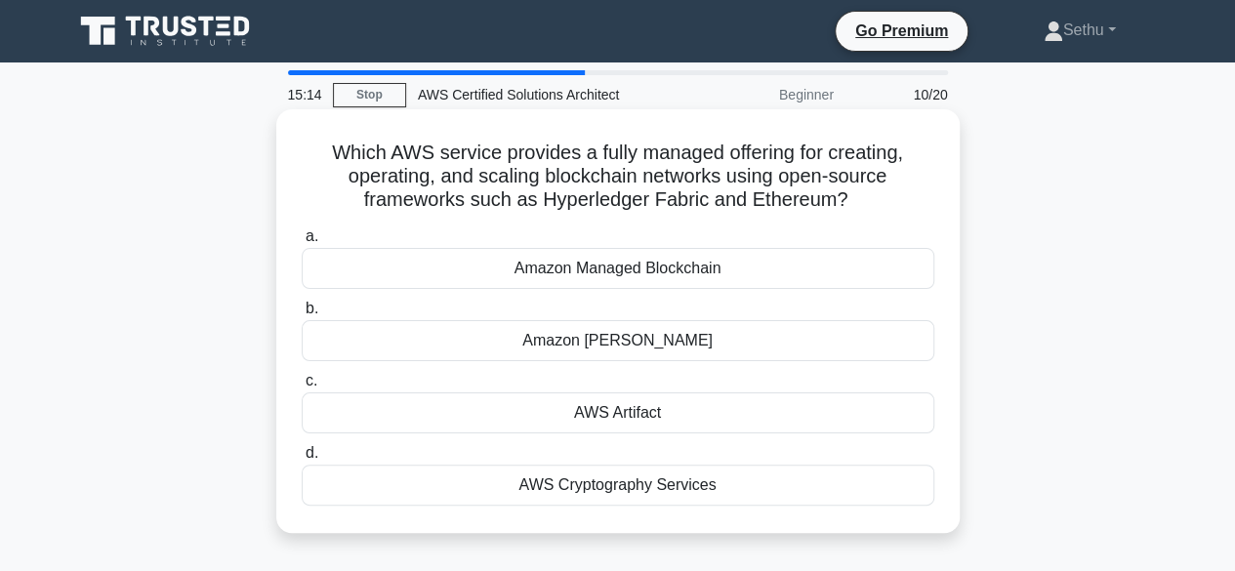
click at [761, 272] on div "Amazon Managed Blockchain" at bounding box center [618, 268] width 633 height 41
click at [302, 243] on input "a. Amazon Managed Blockchain" at bounding box center [302, 236] width 0 height 13
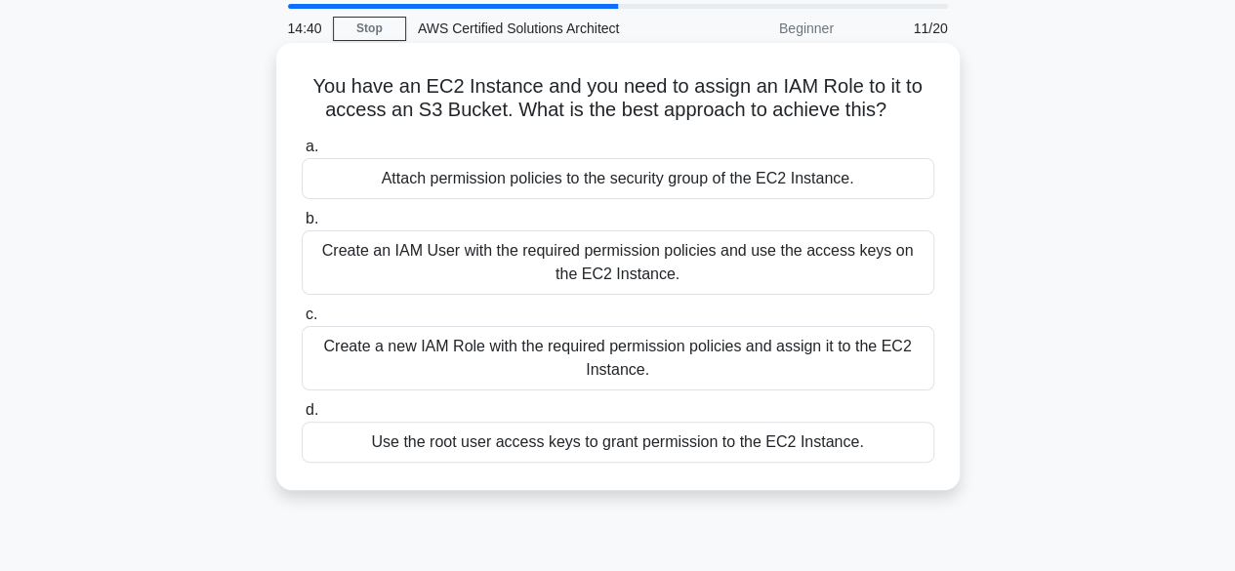
scroll to position [62, 0]
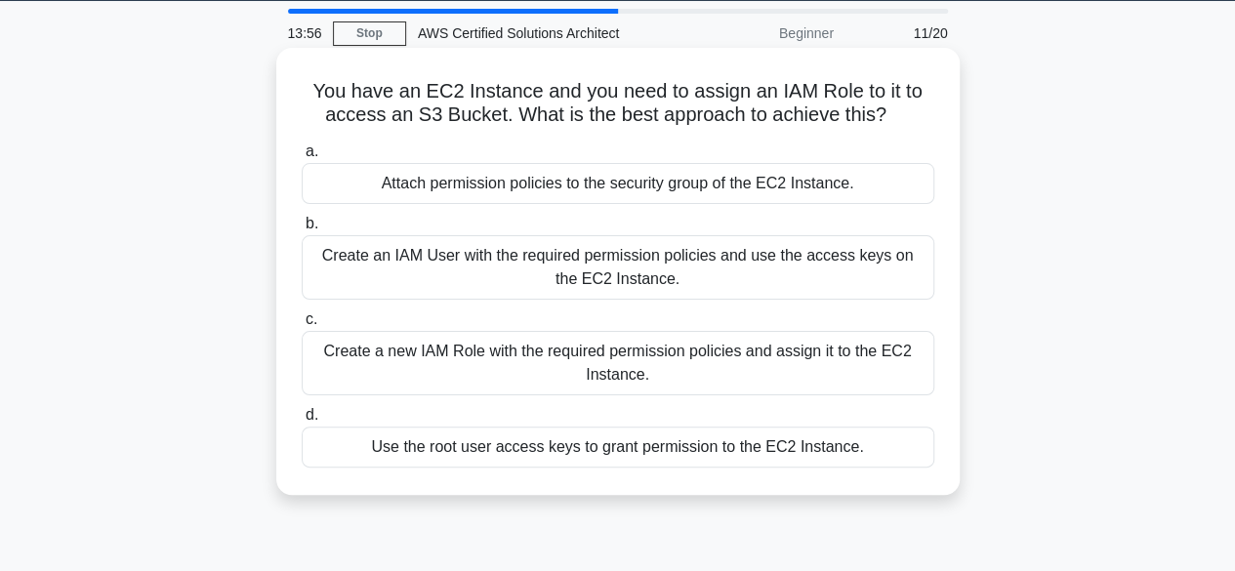
click at [426, 276] on div "Create an IAM User with the required permission policies and use the access key…" at bounding box center [618, 267] width 633 height 64
click at [302, 230] on input "b. Create an IAM User with the required permission policies and use the access …" at bounding box center [302, 224] width 0 height 13
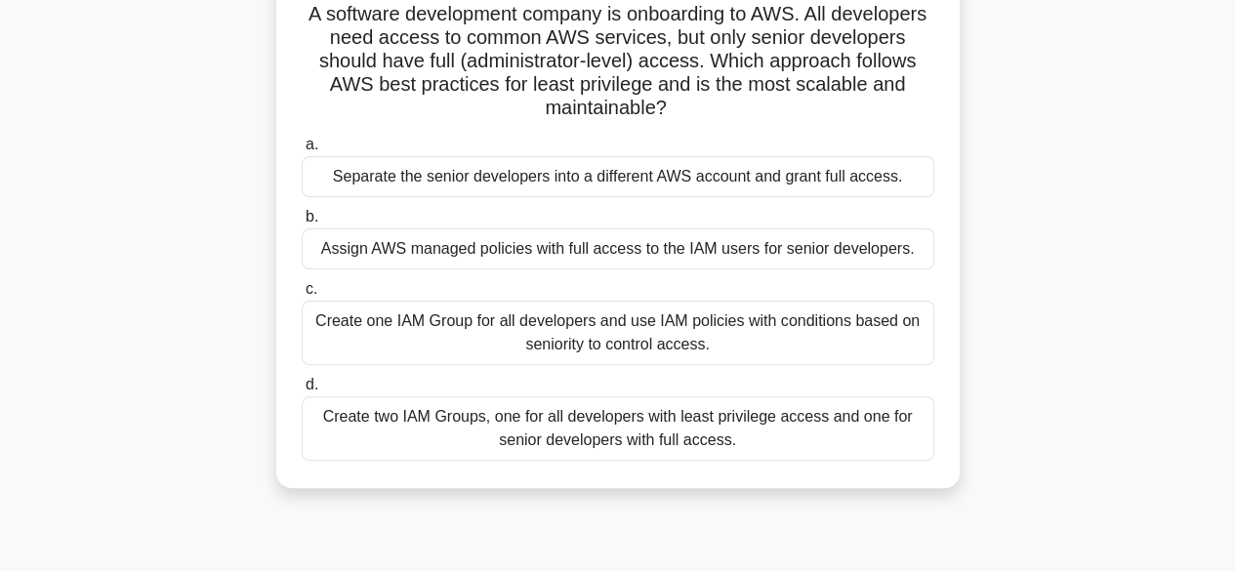
scroll to position [121, 0]
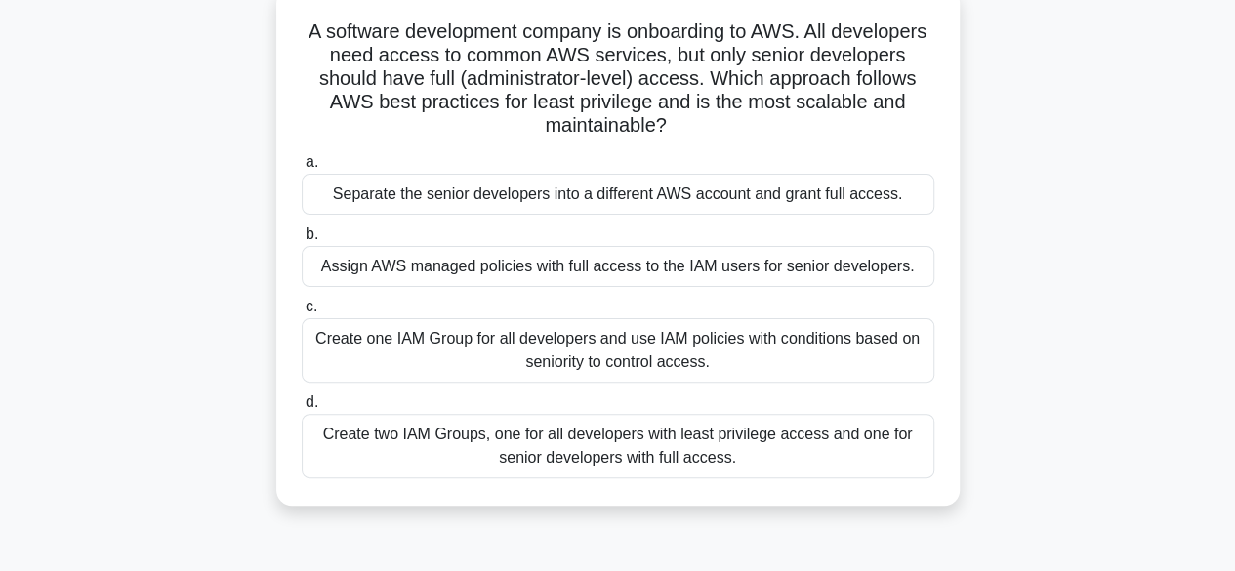
click at [643, 460] on div "Create two IAM Groups, one for all developers with least privilege access and o…" at bounding box center [618, 446] width 633 height 64
click at [302, 409] on input "d. Create two IAM Groups, one for all developers with least privilege access an…" at bounding box center [302, 403] width 0 height 13
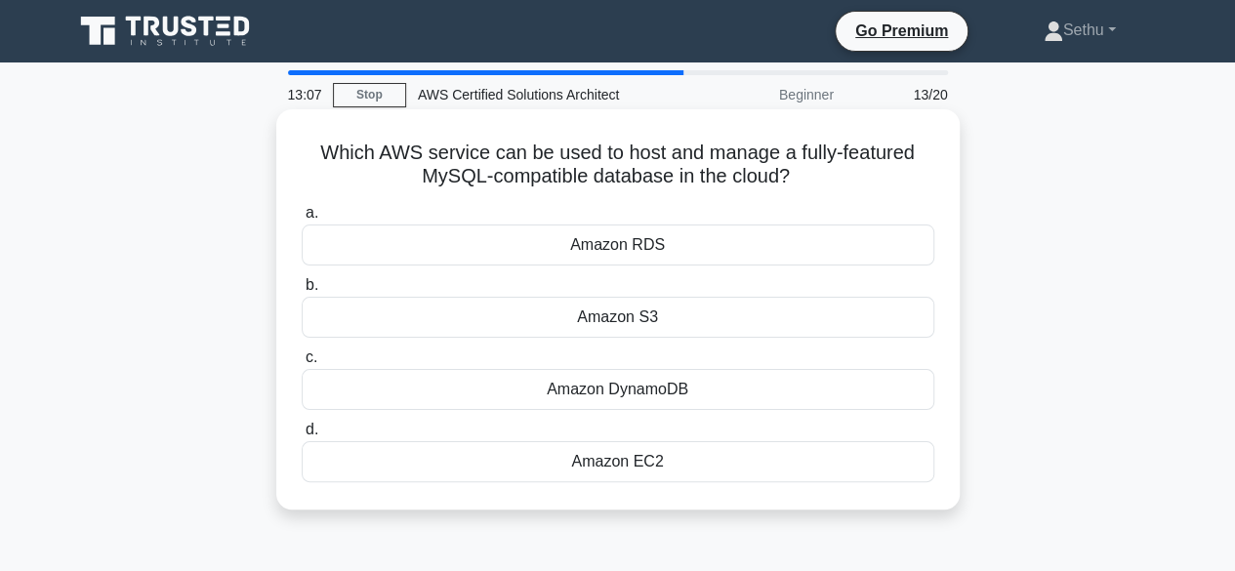
scroll to position [0, 0]
click at [588, 468] on div "Amazon EC2" at bounding box center [618, 461] width 633 height 41
click at [302, 437] on input "d. Amazon EC2" at bounding box center [302, 430] width 0 height 13
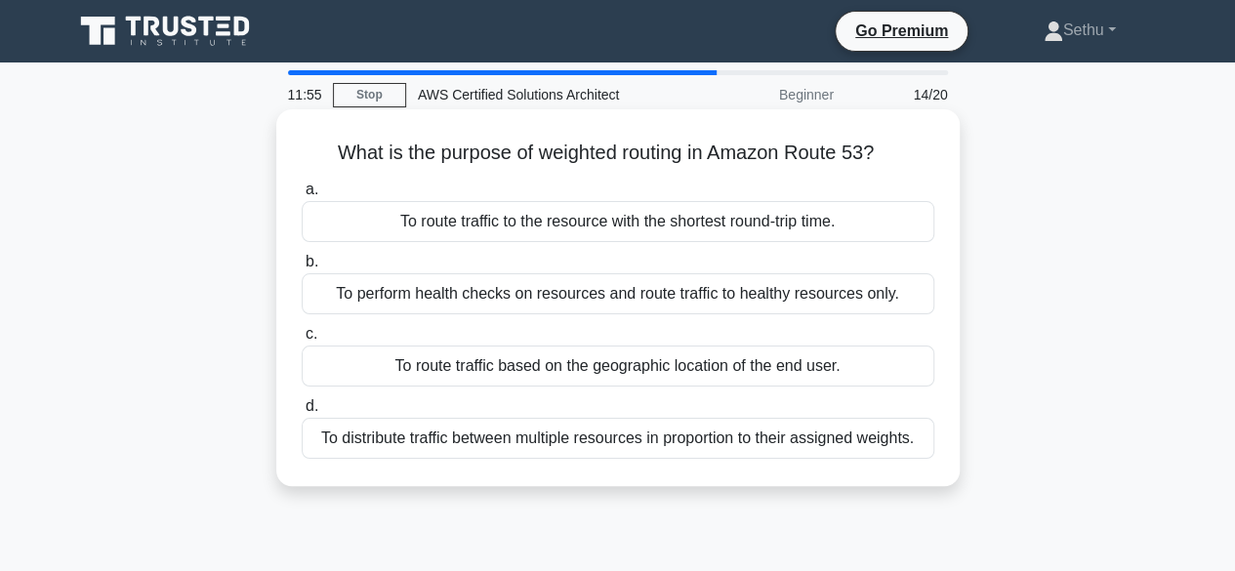
scroll to position [1, 0]
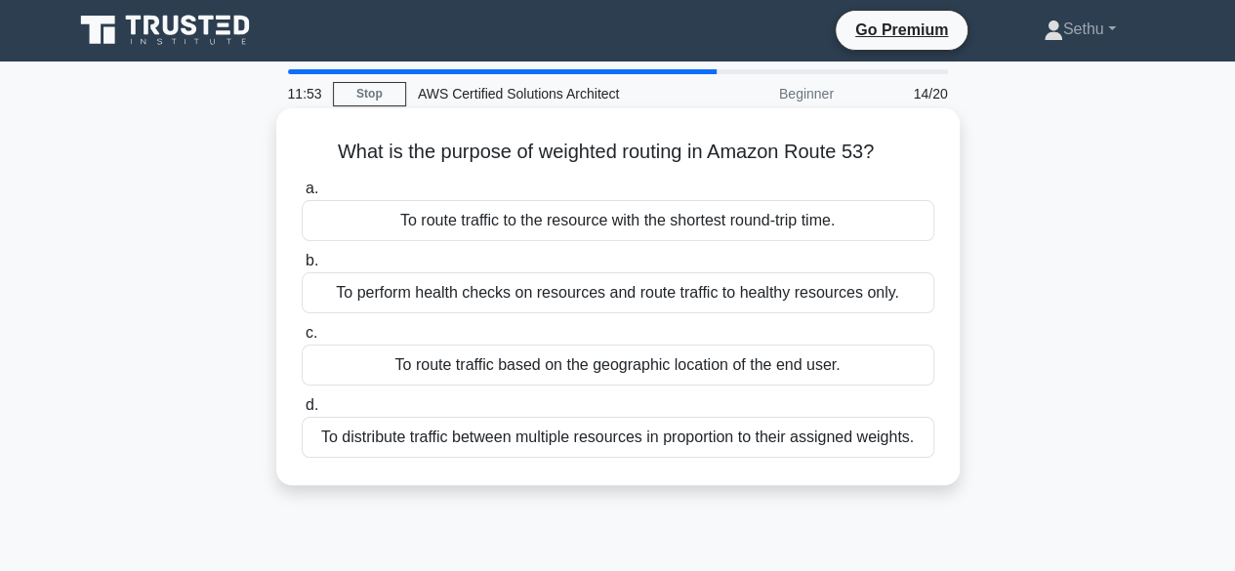
click at [684, 223] on div "To route traffic to the resource with the shortest round-trip time." at bounding box center [618, 220] width 633 height 41
click at [302, 195] on input "a. To route traffic to the resource with the shortest round-trip time." at bounding box center [302, 189] width 0 height 13
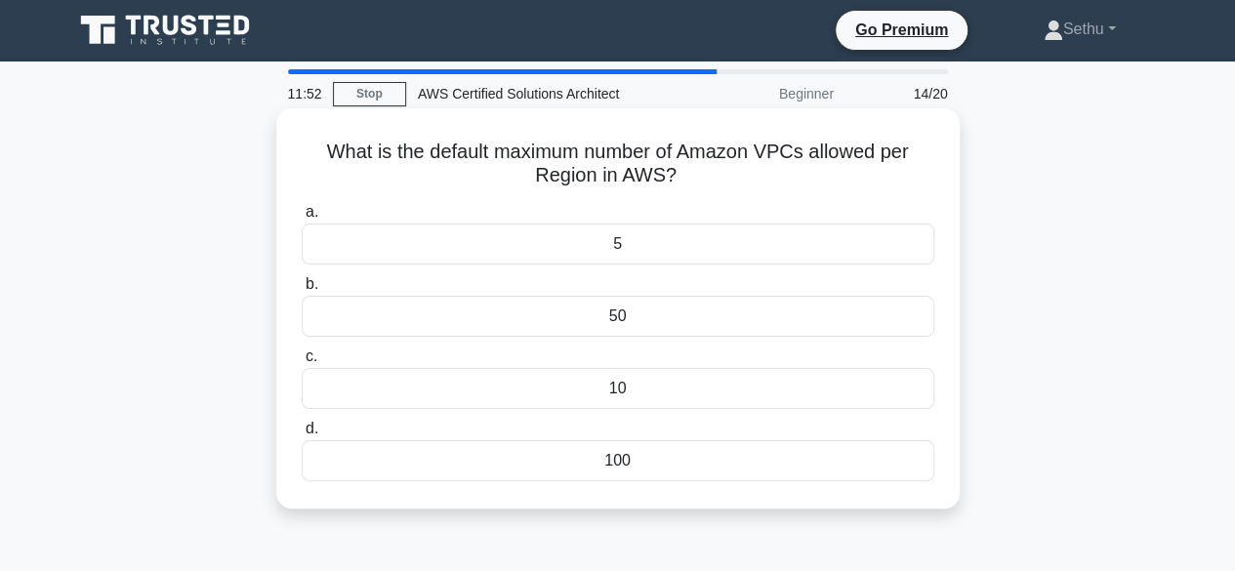
scroll to position [0, 0]
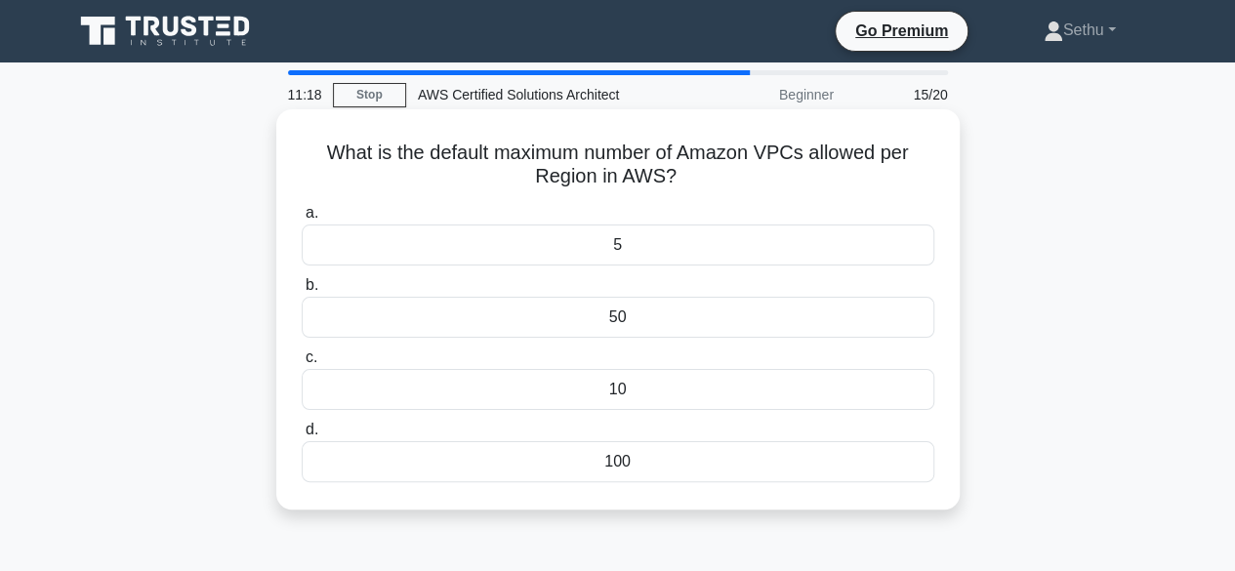
click at [604, 389] on div "10" at bounding box center [618, 389] width 633 height 41
click at [302, 364] on input "c. 10" at bounding box center [302, 358] width 0 height 13
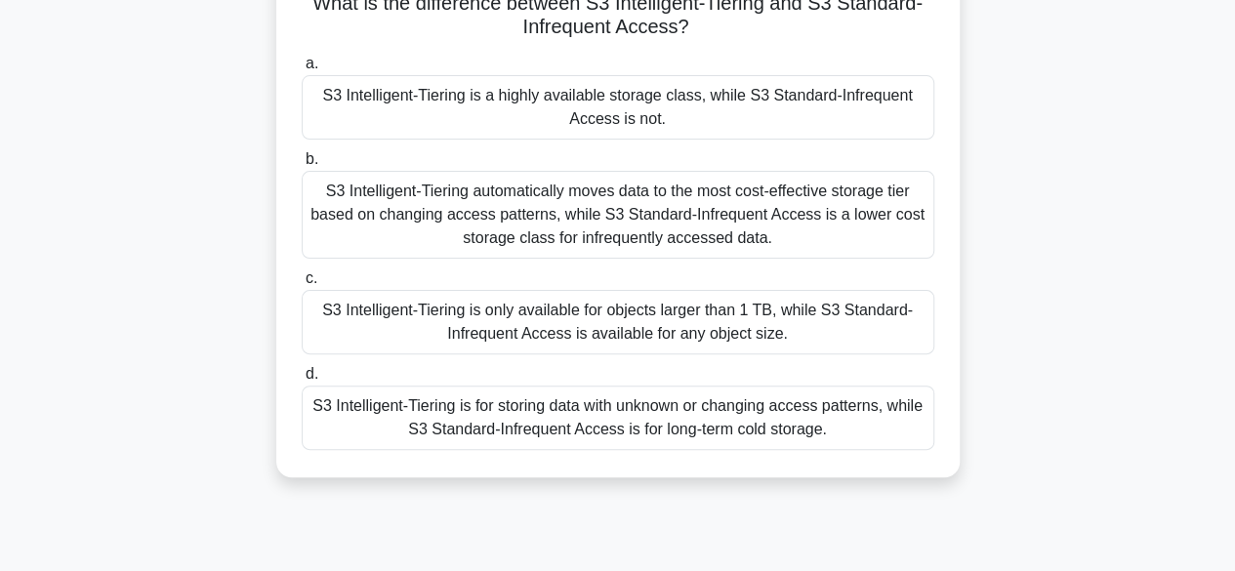
scroll to position [150, 0]
click at [616, 199] on div "S3 Intelligent-Tiering automatically moves data to the most cost-effective stor…" at bounding box center [618, 214] width 633 height 88
click at [302, 165] on input "b. S3 Intelligent-Tiering automatically moves data to the most cost-effective s…" at bounding box center [302, 158] width 0 height 13
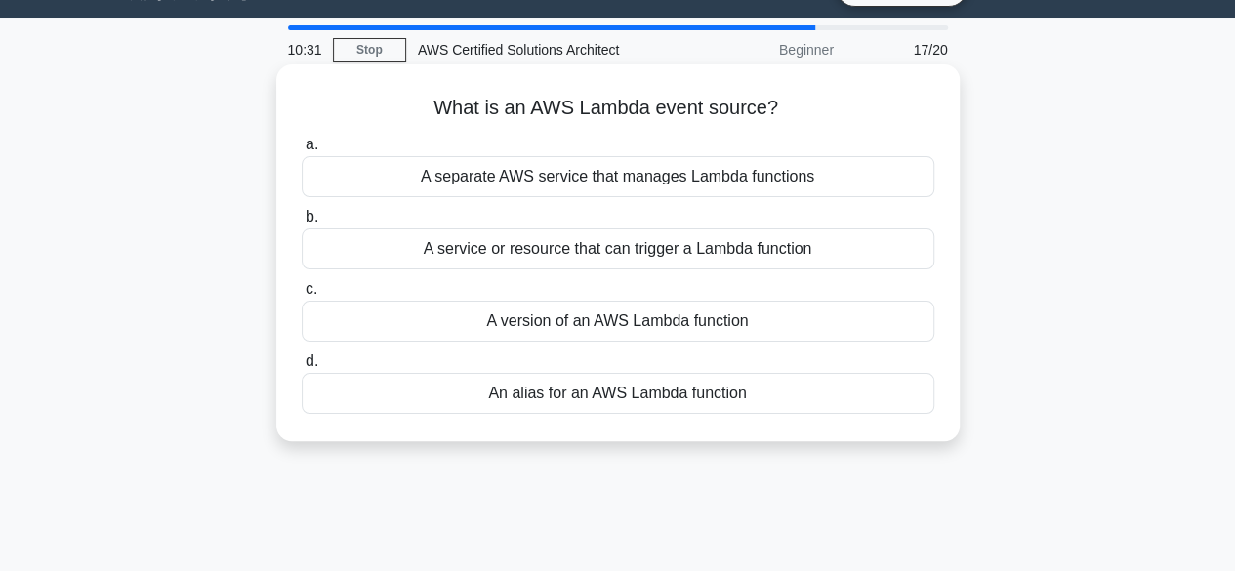
scroll to position [0, 0]
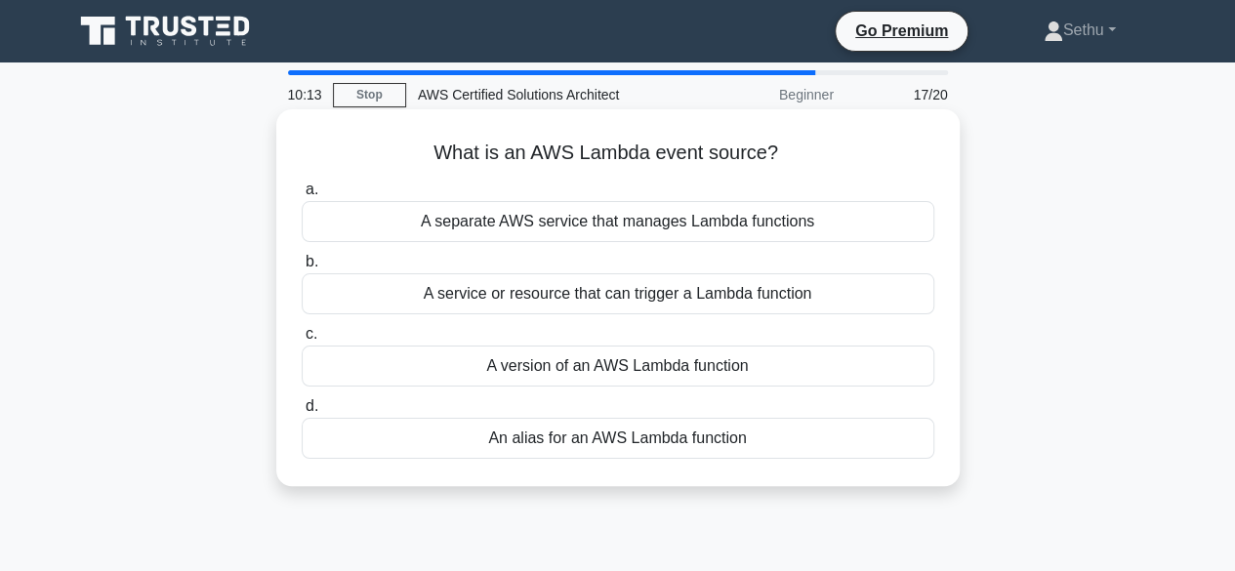
click at [705, 292] on div "A service or resource that can trigger a Lambda function" at bounding box center [618, 293] width 633 height 41
click at [302, 269] on input "b. A service or resource that can trigger a Lambda function" at bounding box center [302, 262] width 0 height 13
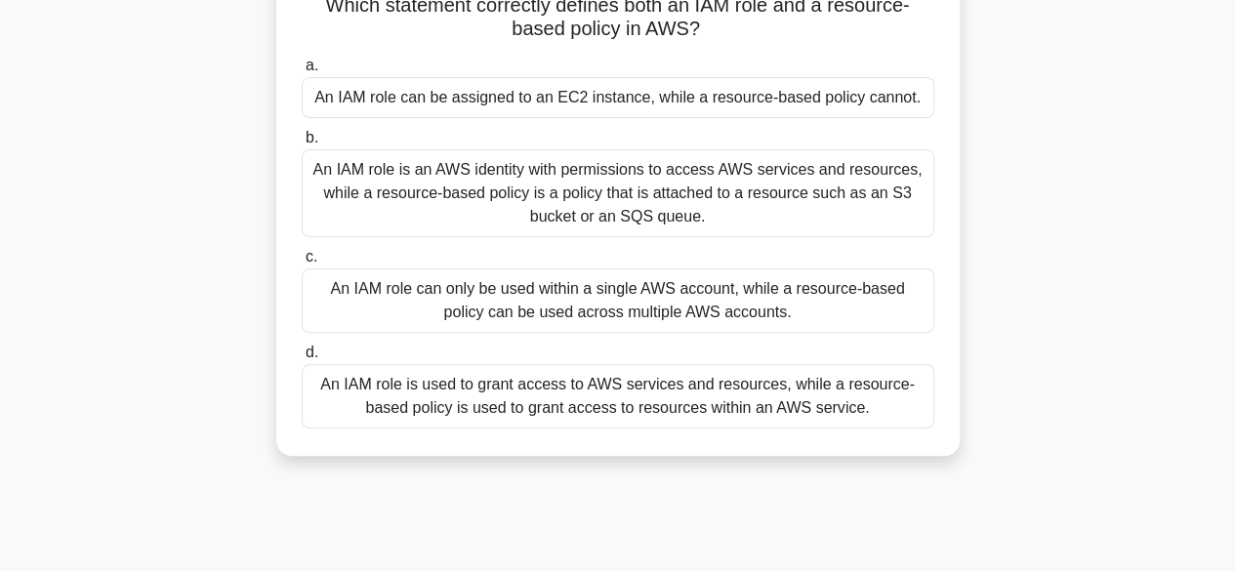
scroll to position [146, 0]
click at [537, 427] on div "An IAM role is used to grant access to AWS services and resources, while a reso…" at bounding box center [618, 397] width 633 height 64
click at [302, 360] on input "d. An IAM role is used to grant access to AWS services and resources, while a r…" at bounding box center [302, 354] width 0 height 13
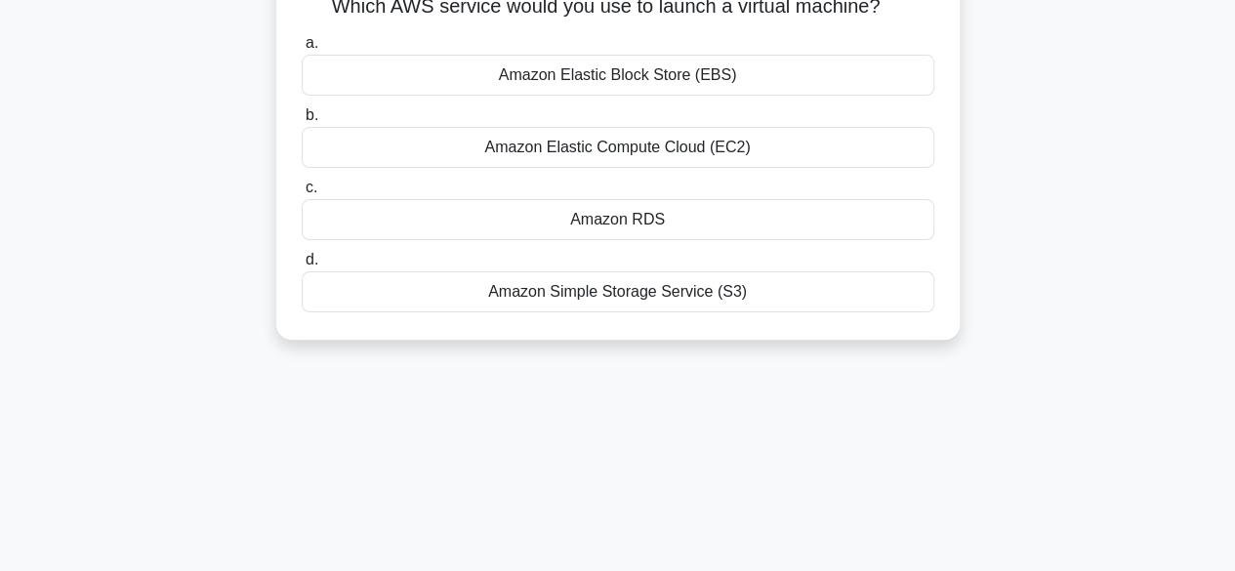
scroll to position [0, 0]
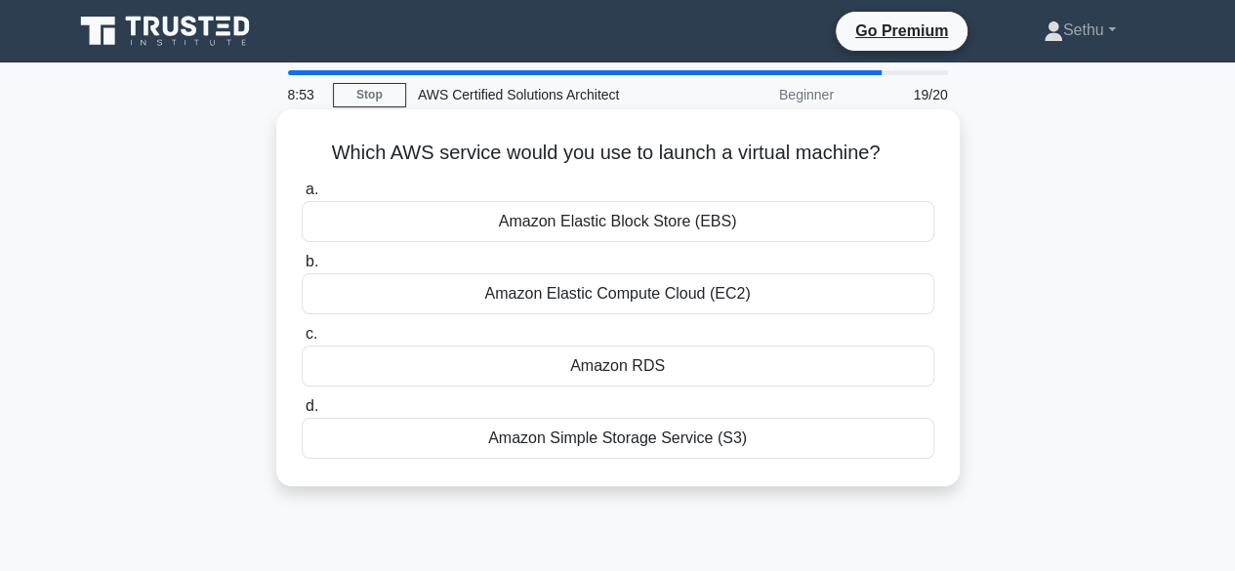
click at [705, 298] on div "Amazon Elastic Compute Cloud (EC2)" at bounding box center [618, 293] width 633 height 41
click at [302, 269] on input "b. Amazon Elastic Compute Cloud (EC2)" at bounding box center [302, 262] width 0 height 13
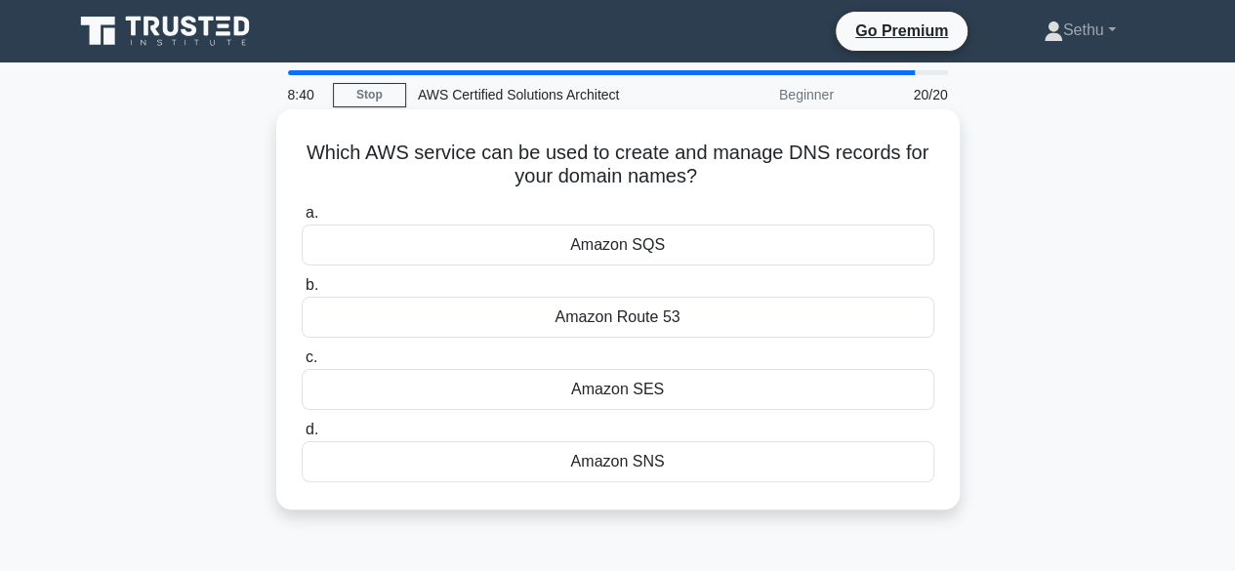
click at [635, 317] on div "Amazon Route 53" at bounding box center [618, 317] width 633 height 41
click at [302, 292] on input "b. Amazon Route 53" at bounding box center [302, 285] width 0 height 13
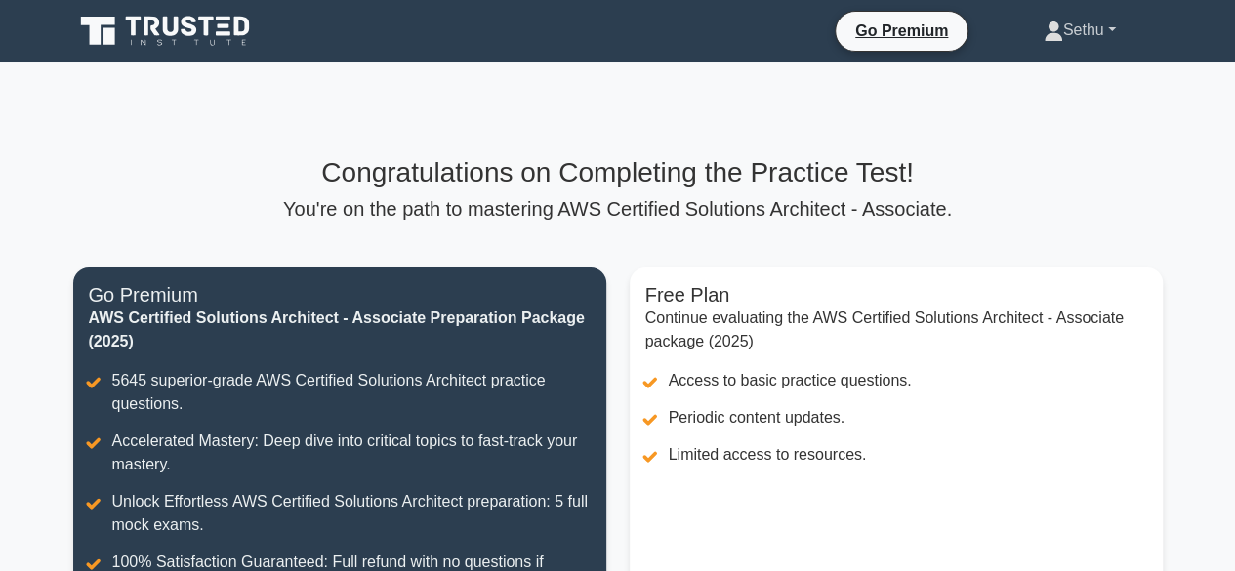
click at [1113, 32] on link "Sethu" at bounding box center [1080, 30] width 166 height 39
click at [1035, 73] on link "Profile" at bounding box center [1075, 76] width 154 height 31
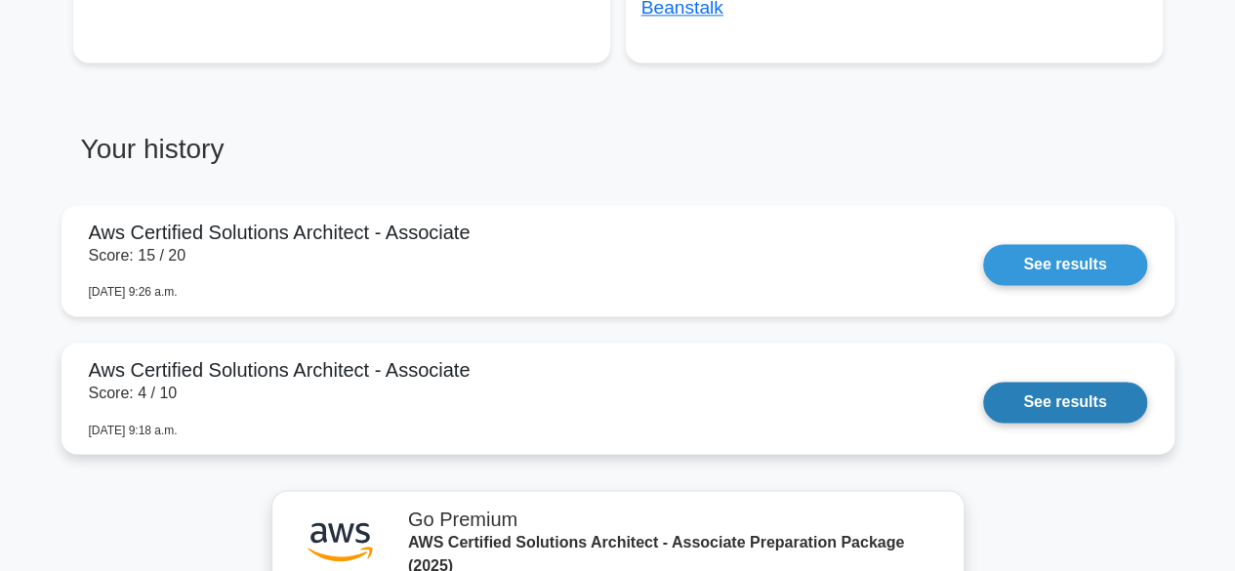
scroll to position [1425, 0]
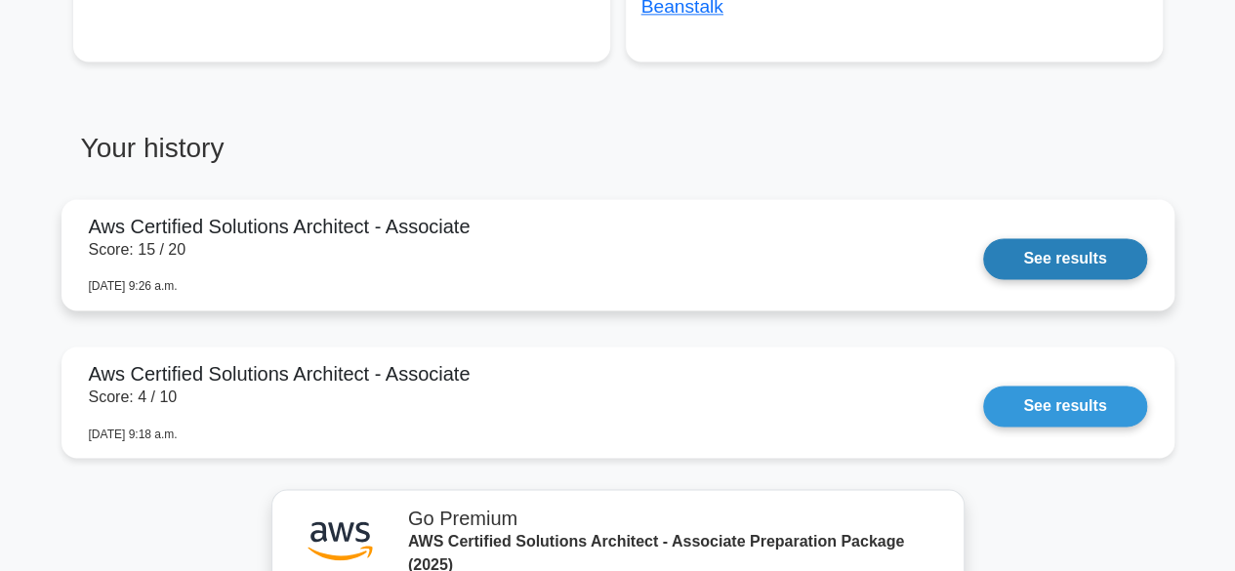
click at [1080, 238] on link "See results" at bounding box center [1064, 258] width 163 height 41
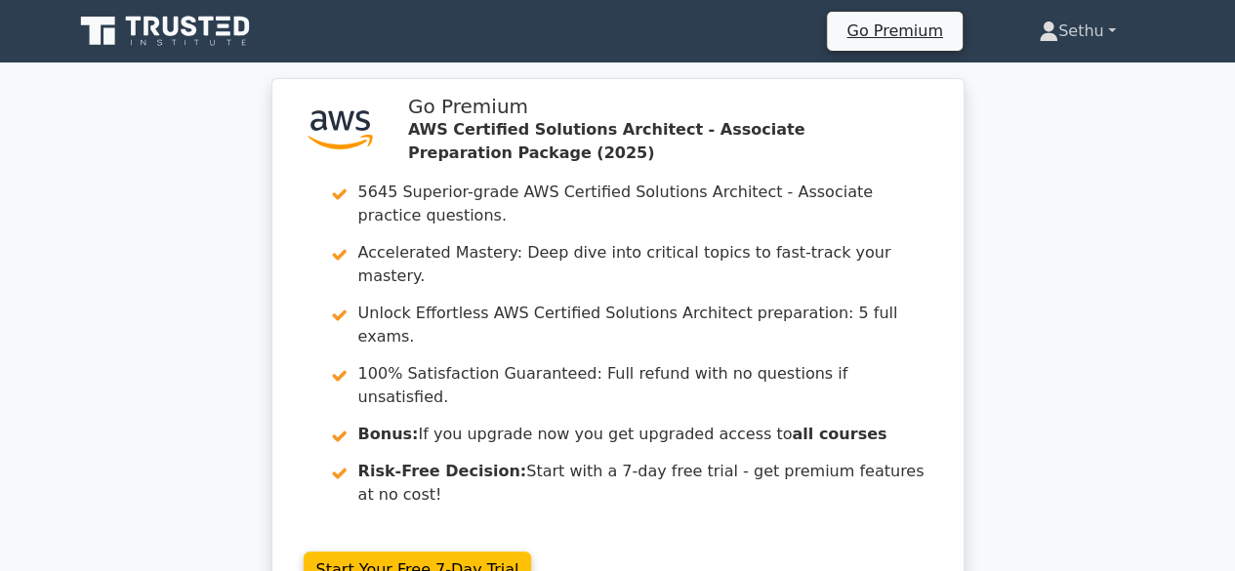
click at [1084, 28] on link "Sethu" at bounding box center [1077, 31] width 171 height 39
click at [1018, 76] on link "Profile" at bounding box center [1070, 77] width 154 height 31
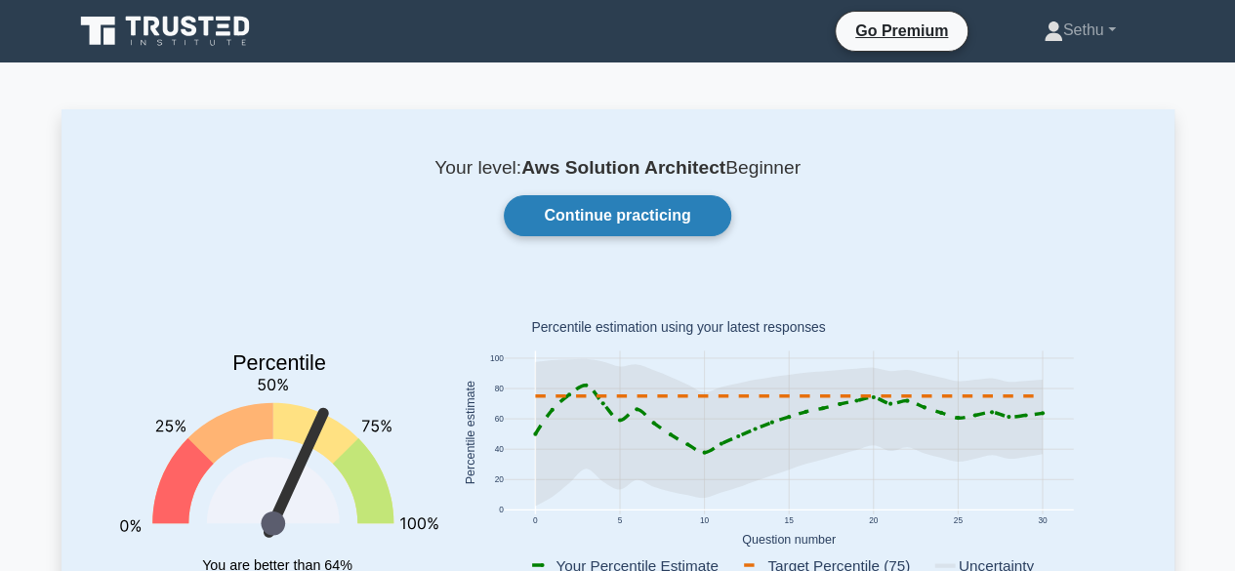
click at [659, 216] on link "Continue practicing" at bounding box center [617, 215] width 227 height 41
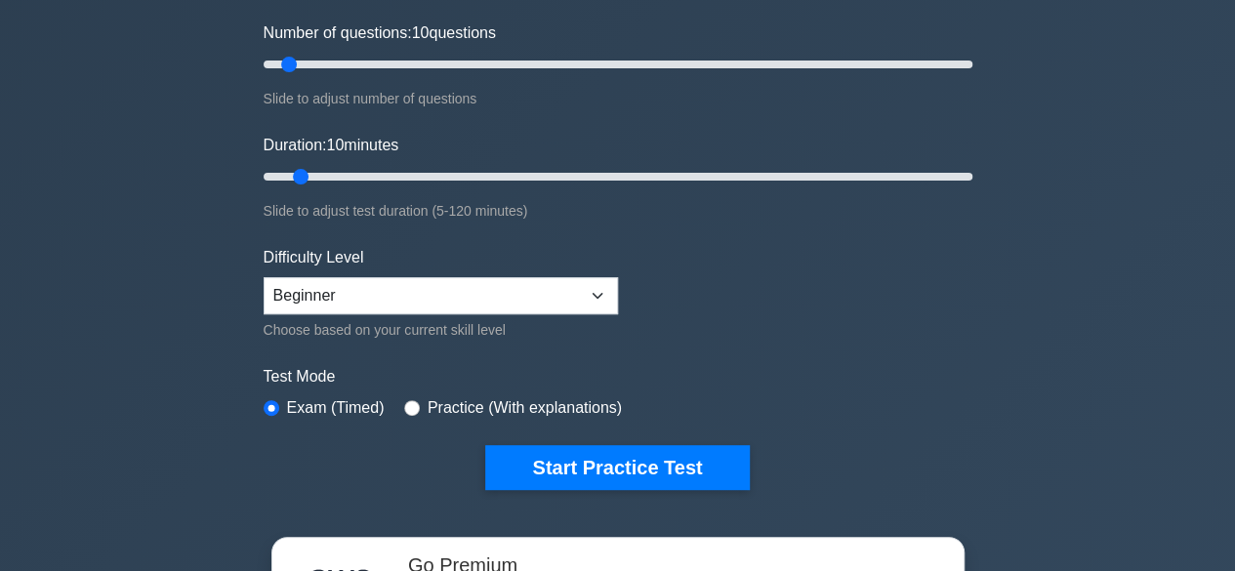
scroll to position [252, 0]
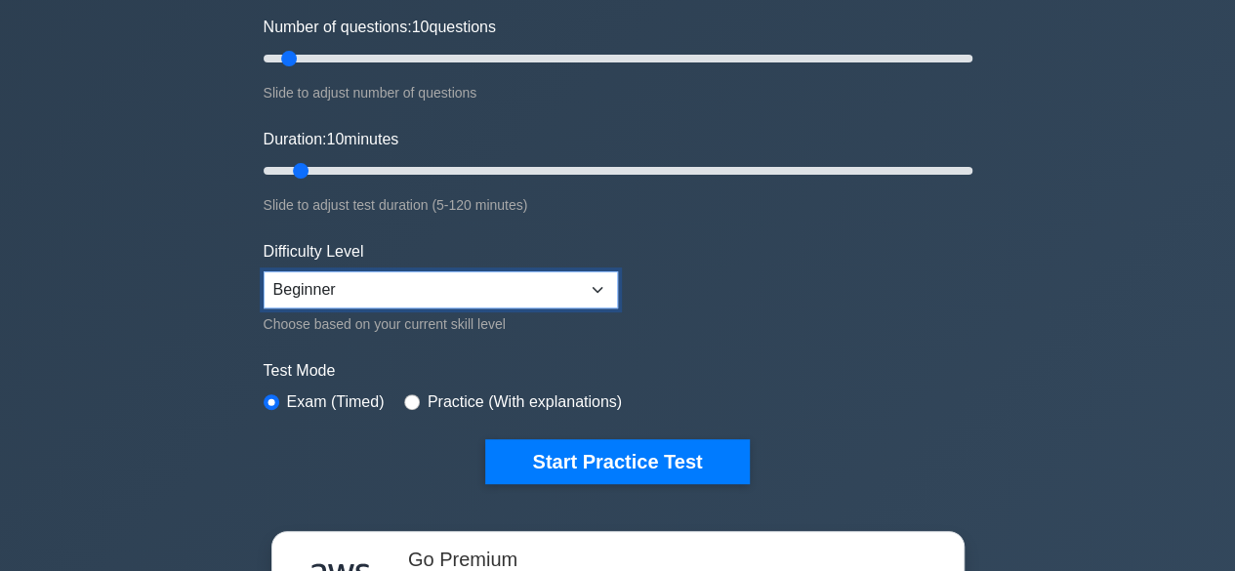
click at [595, 272] on select "Beginner Intermediate Expert" at bounding box center [441, 290] width 355 height 37
click at [757, 300] on form "Topics Amazon EC2 Amazon S3 Amazon VPC AWS Identity and Access Management (IAM)…" at bounding box center [618, 183] width 709 height 604
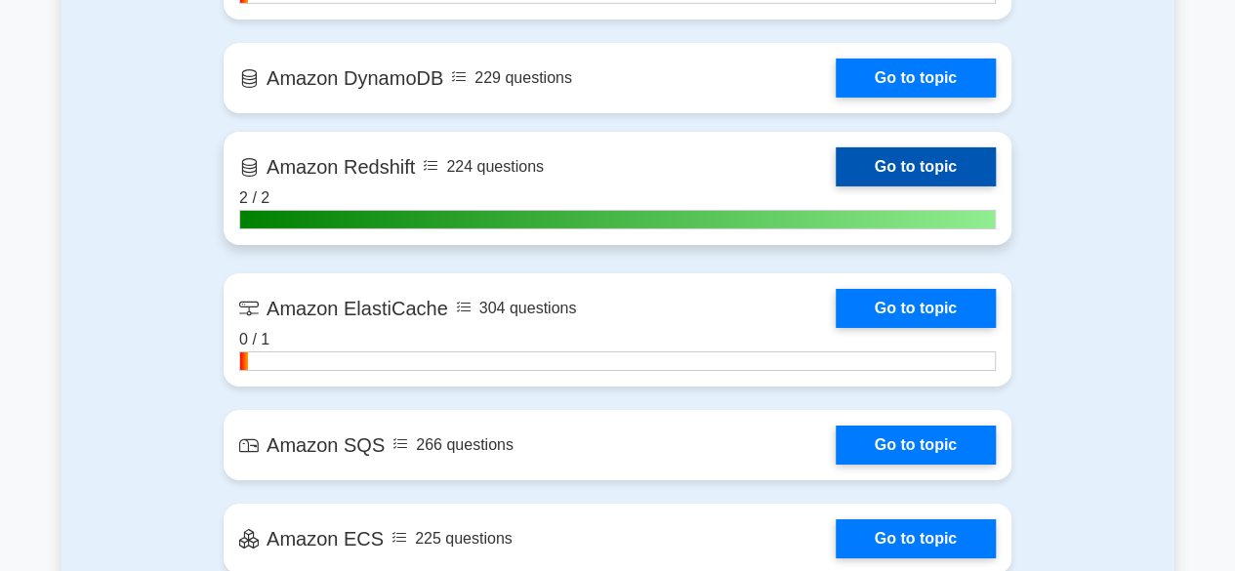
scroll to position [3316, 0]
